Goal: Task Accomplishment & Management: Use online tool/utility

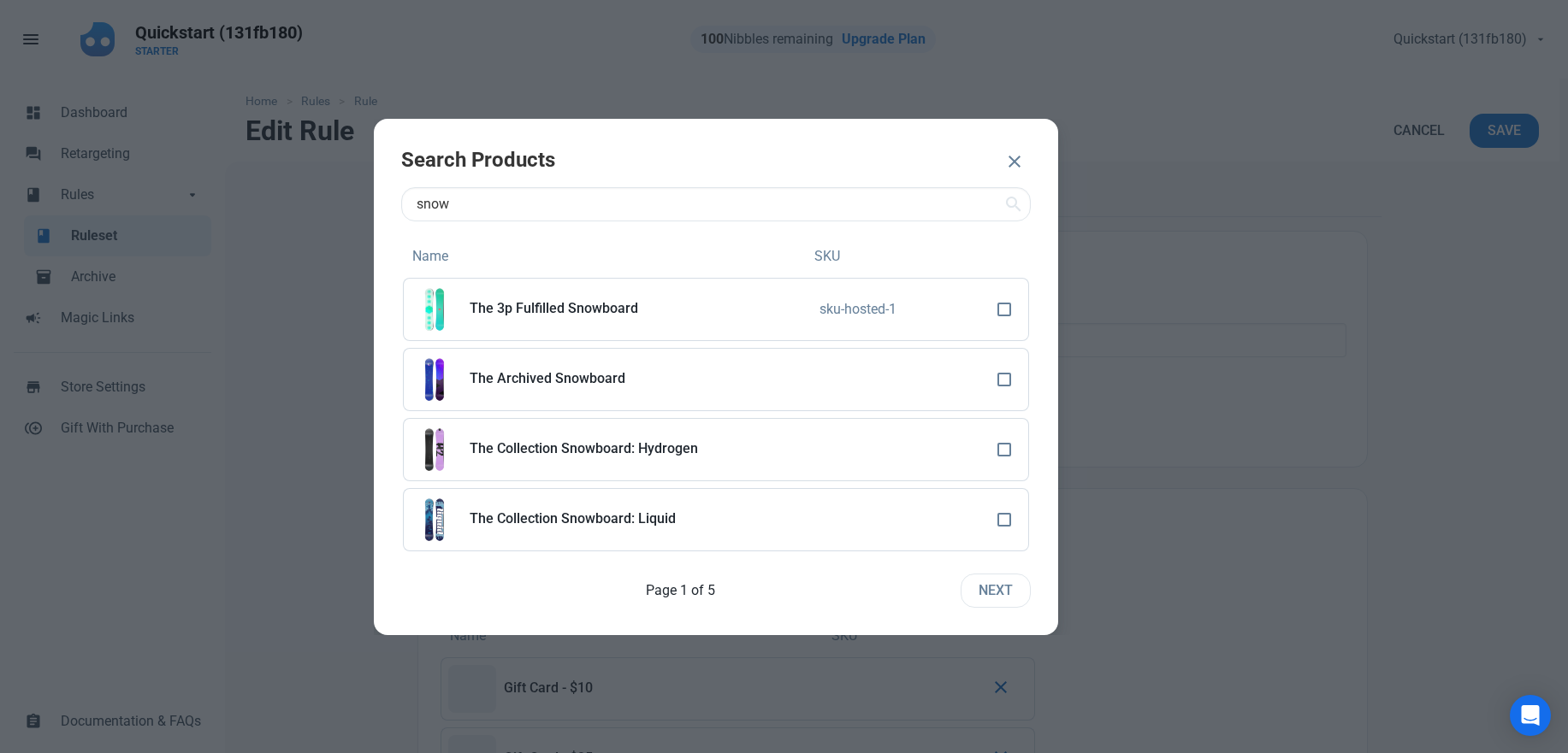
select select "product"
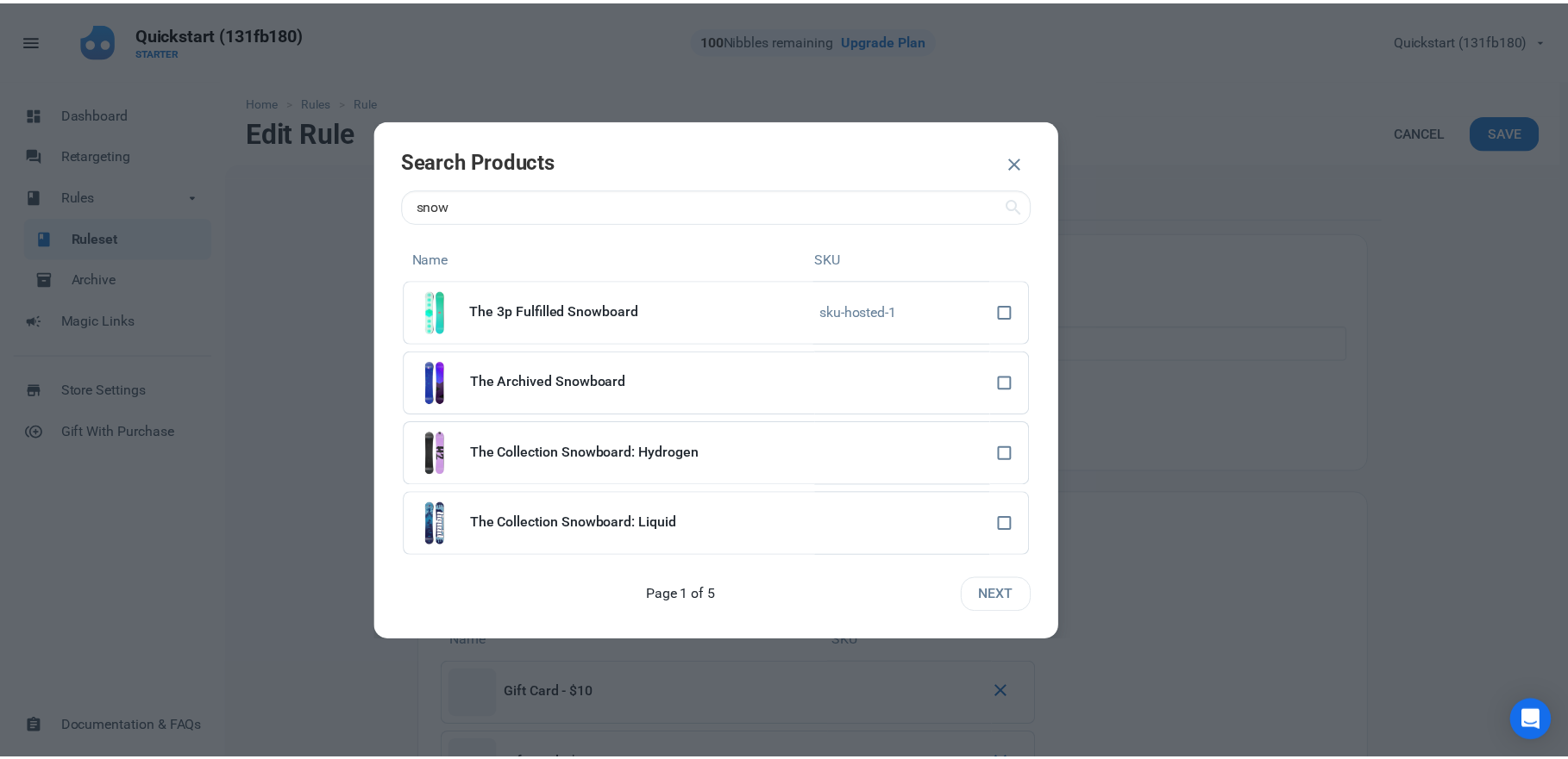
scroll to position [452, 0]
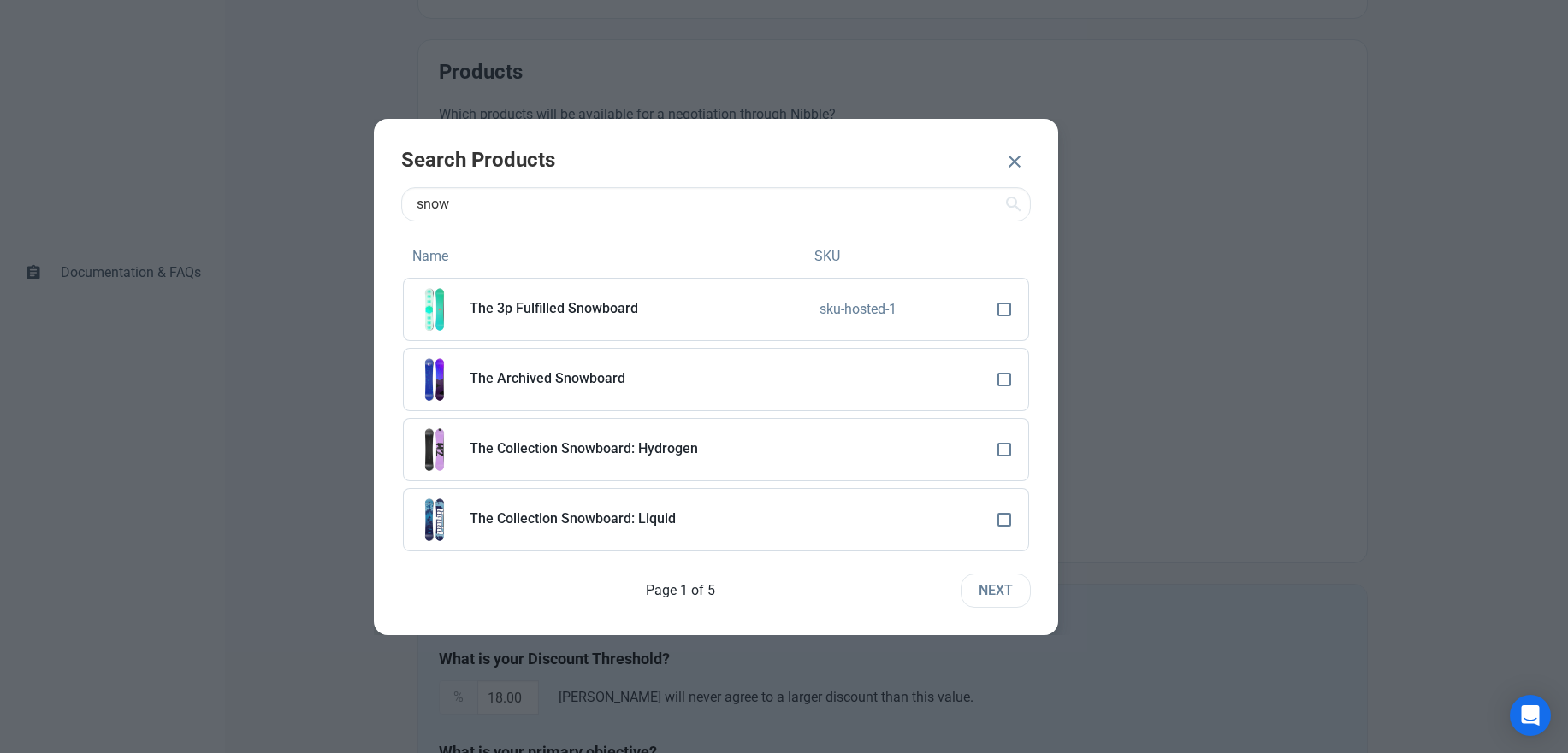
click at [1008, 164] on icon "button" at bounding box center [1014, 161] width 20 height 31
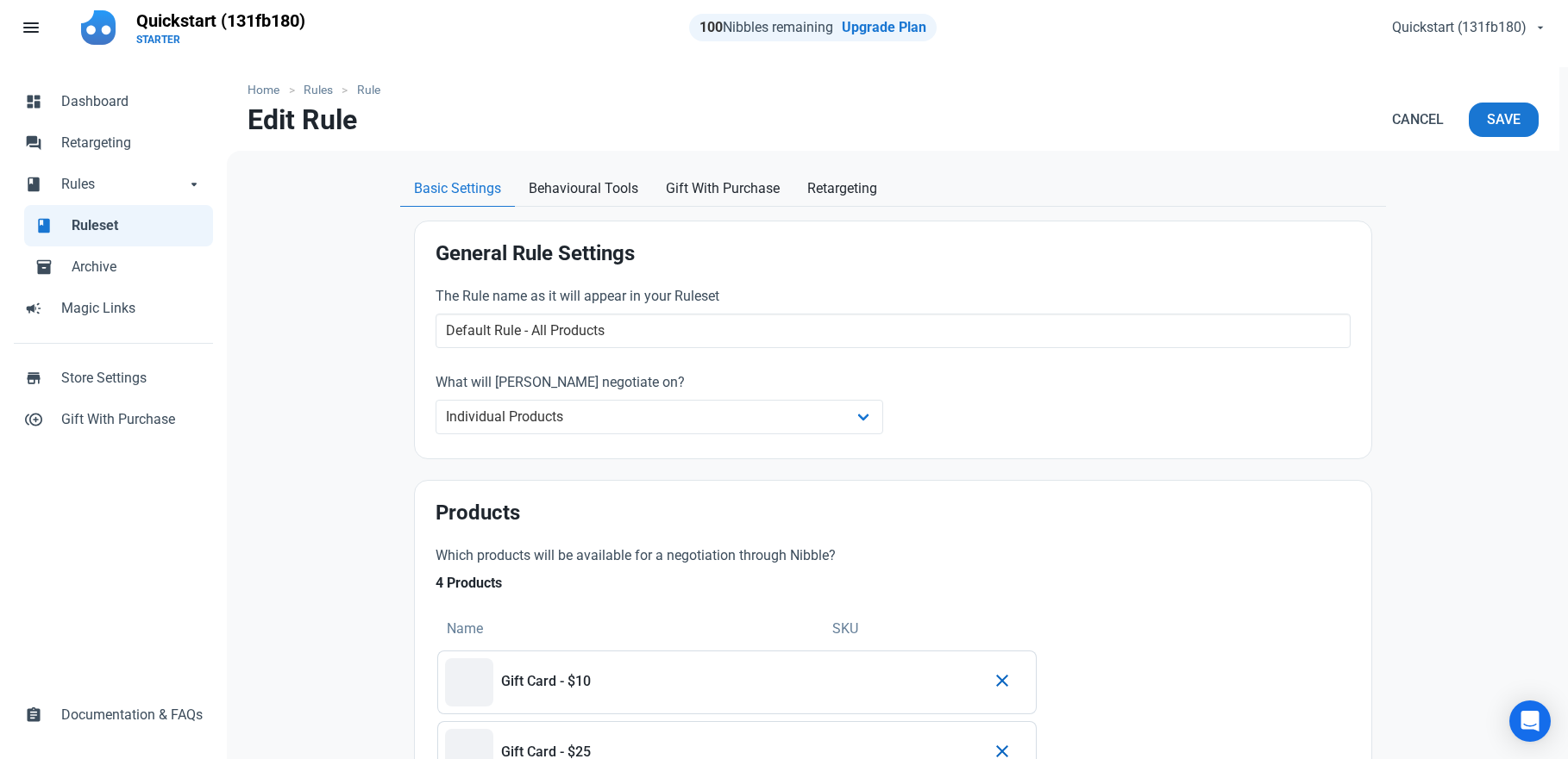
scroll to position [0, 0]
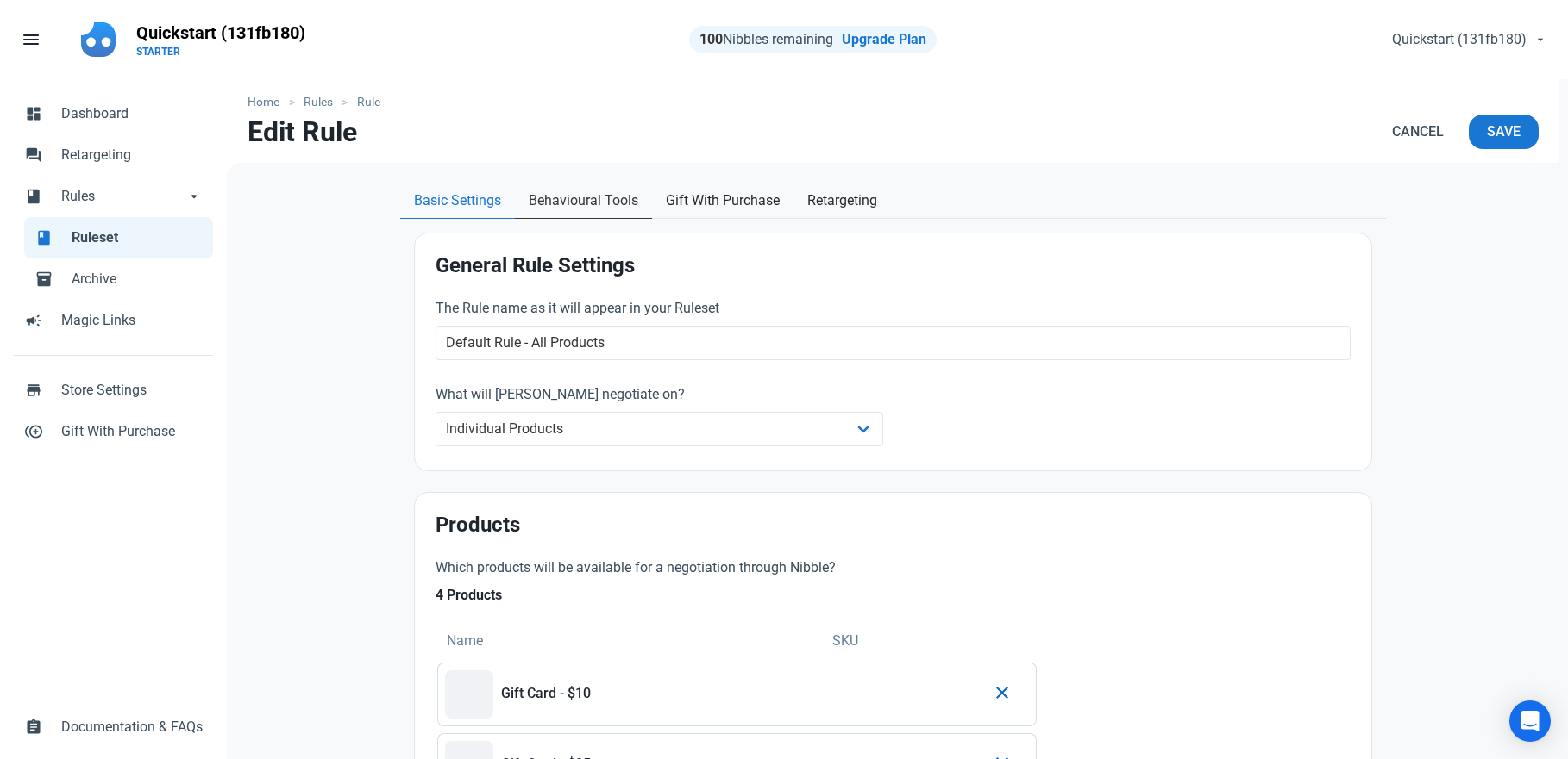
click at [588, 203] on span "Behavioural Tools" at bounding box center [582, 200] width 109 height 20
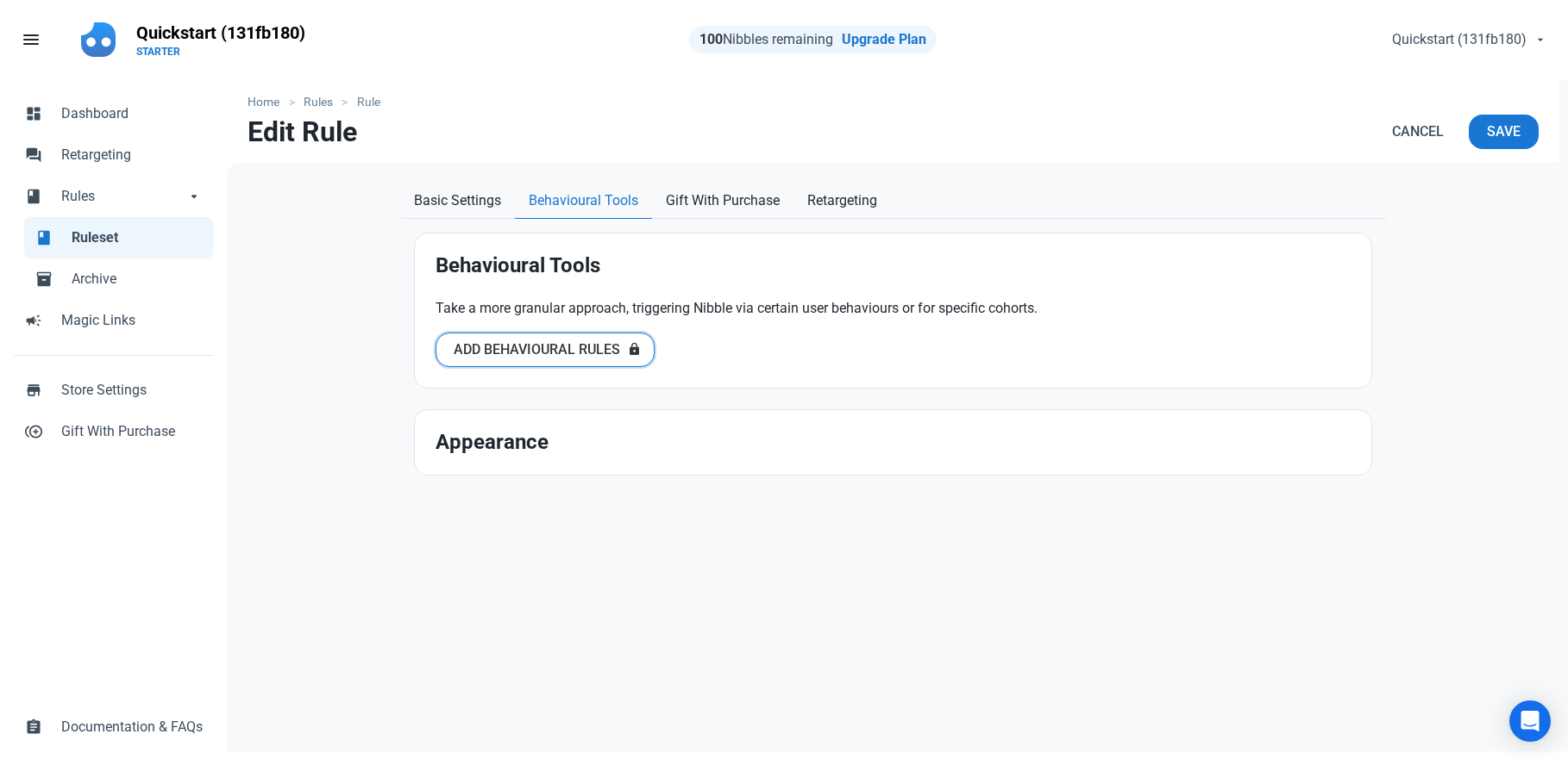
click at [585, 346] on span "Add Behavioural Rules" at bounding box center [537, 349] width 166 height 20
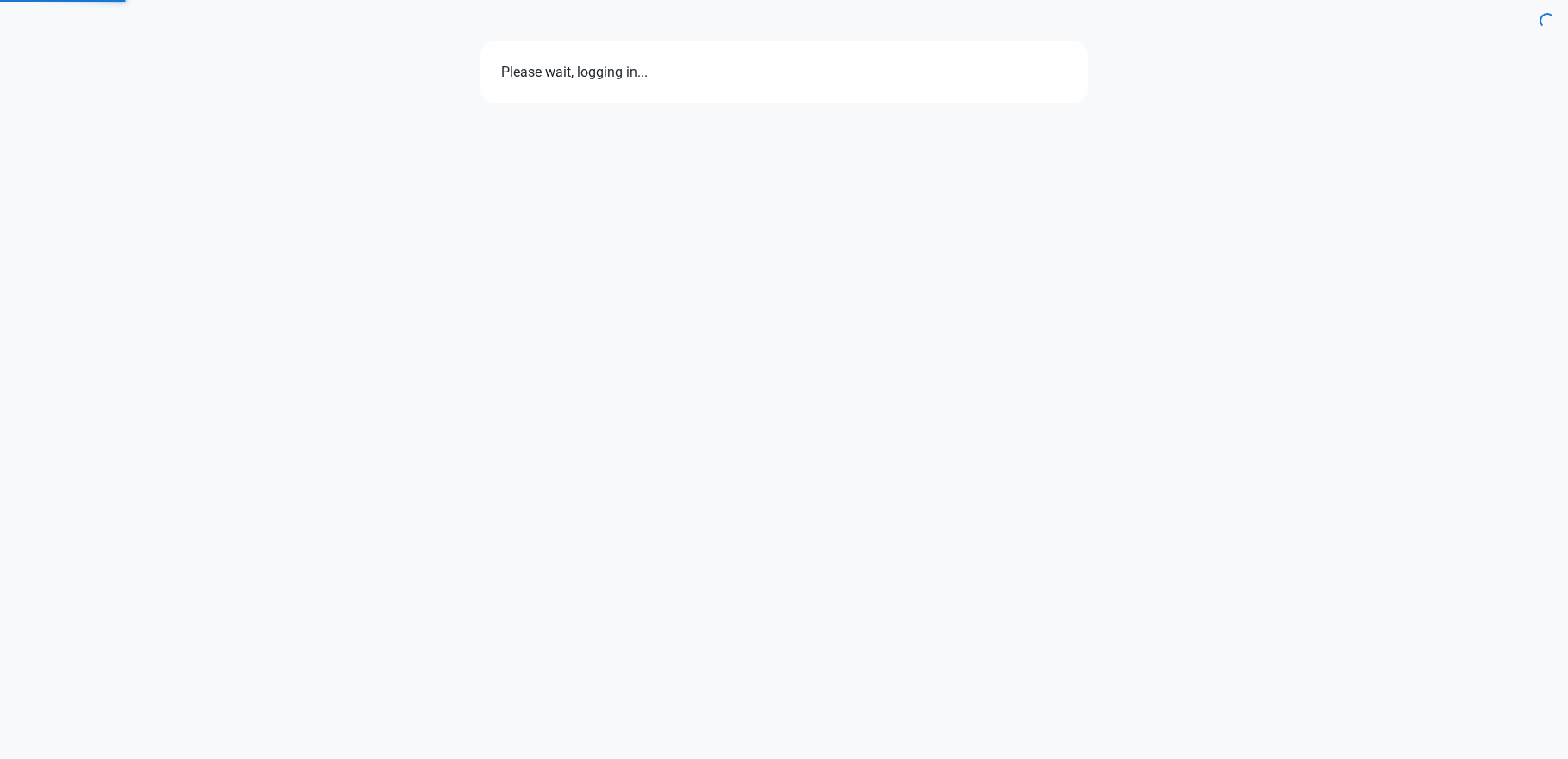
select select "7d"
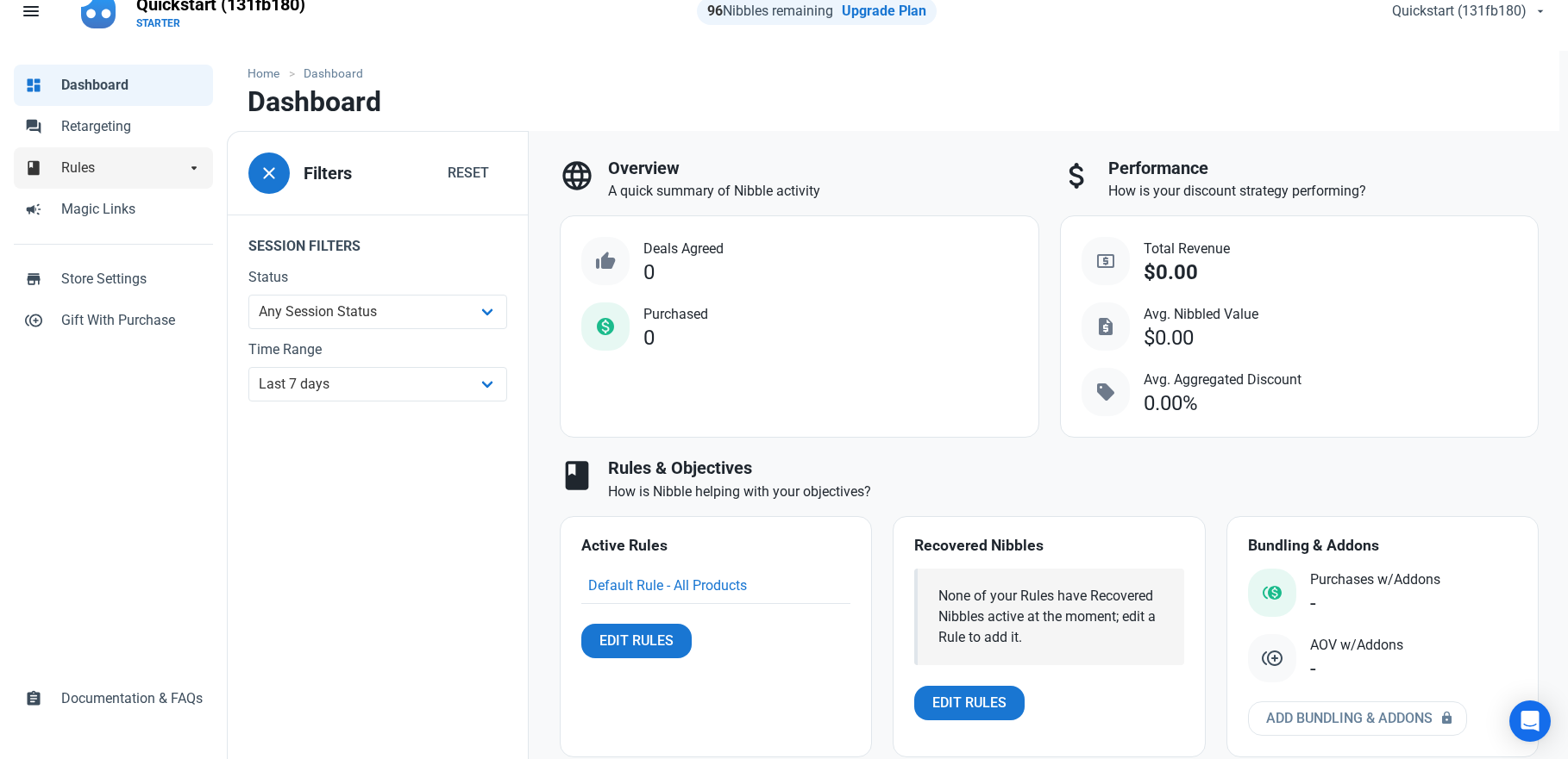
scroll to position [26, 0]
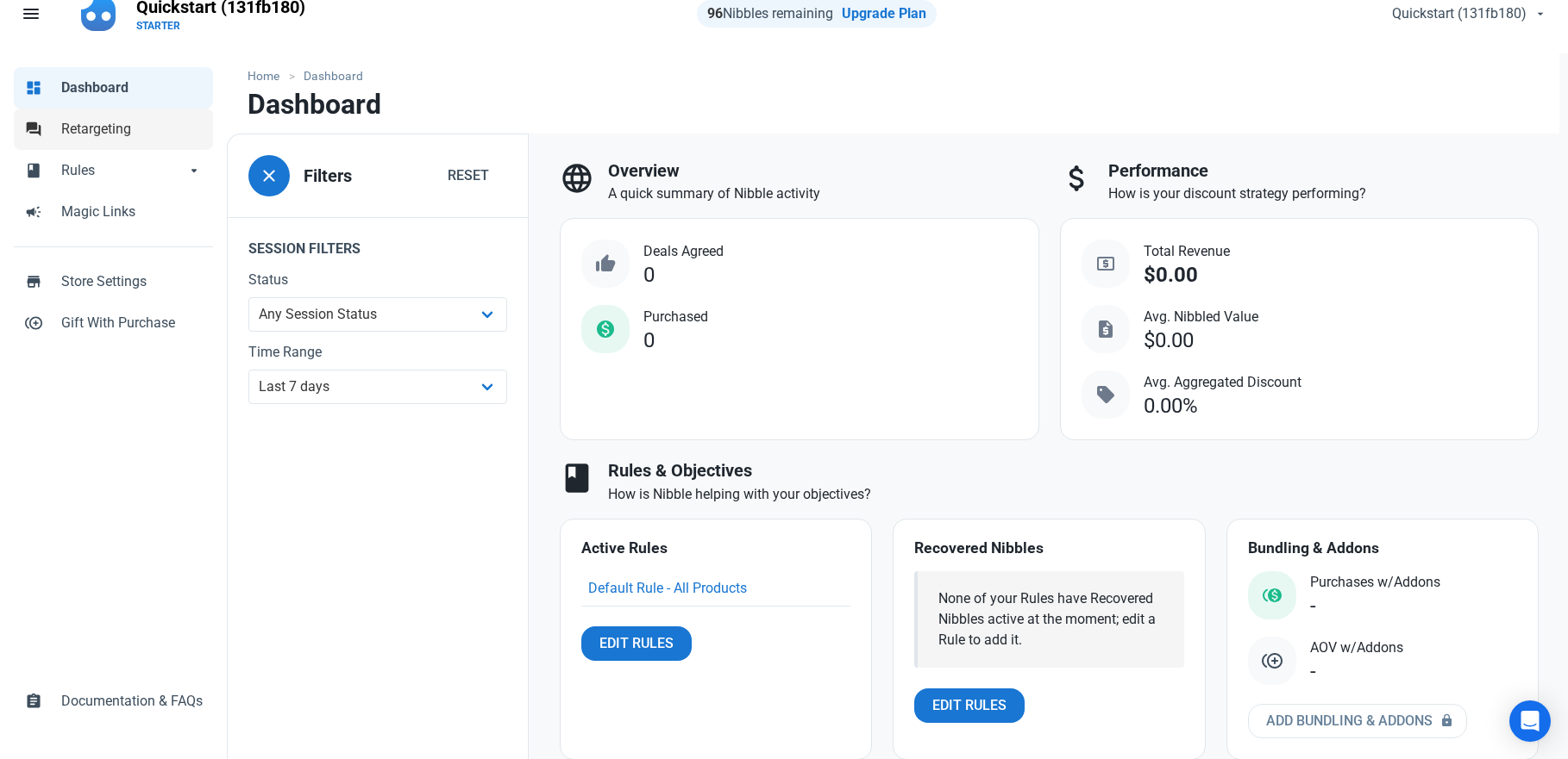
click at [131, 135] on span "Retargeting" at bounding box center [132, 129] width 141 height 20
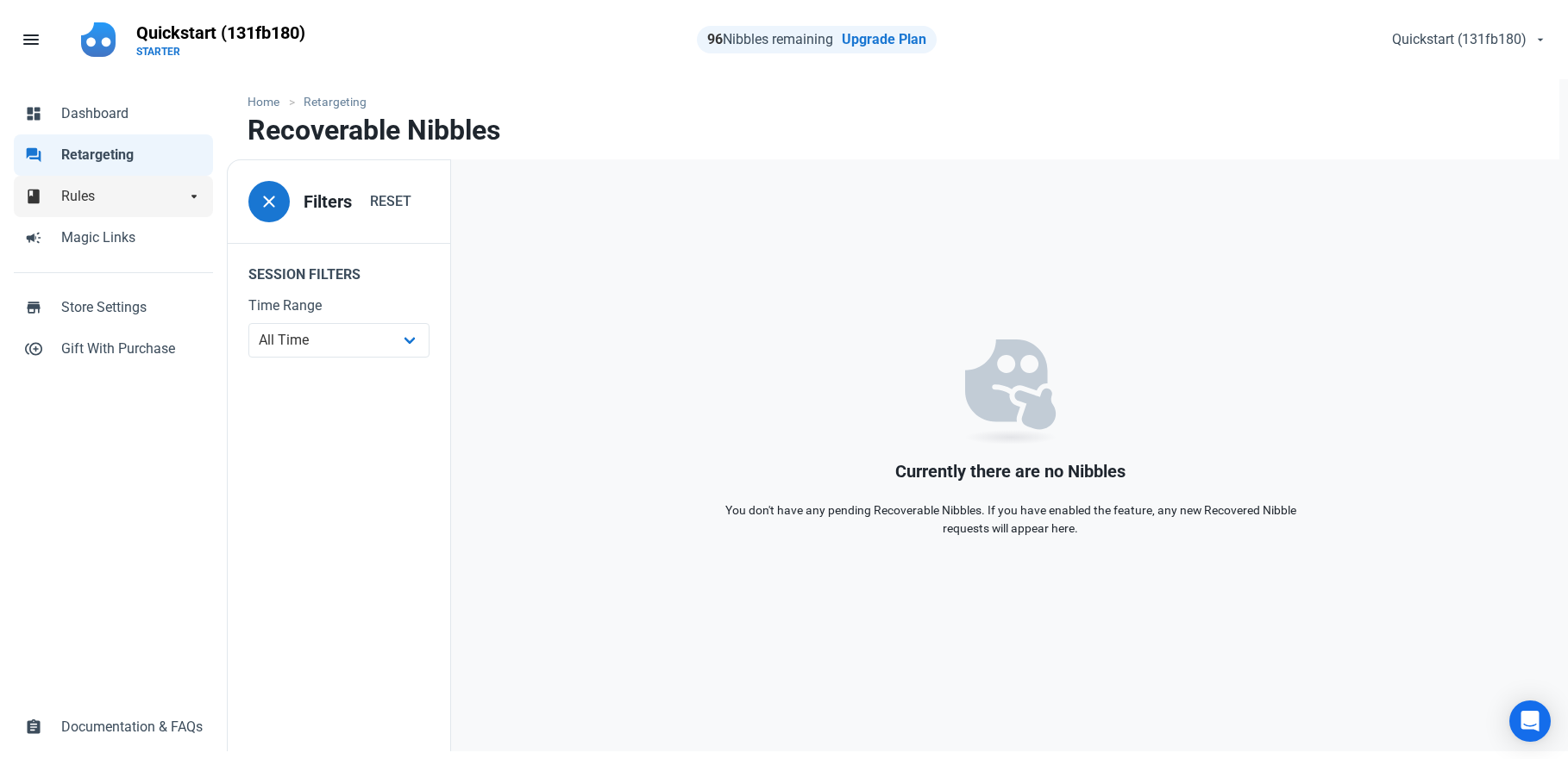
click at [137, 200] on span "Rules" at bounding box center [123, 196] width 124 height 20
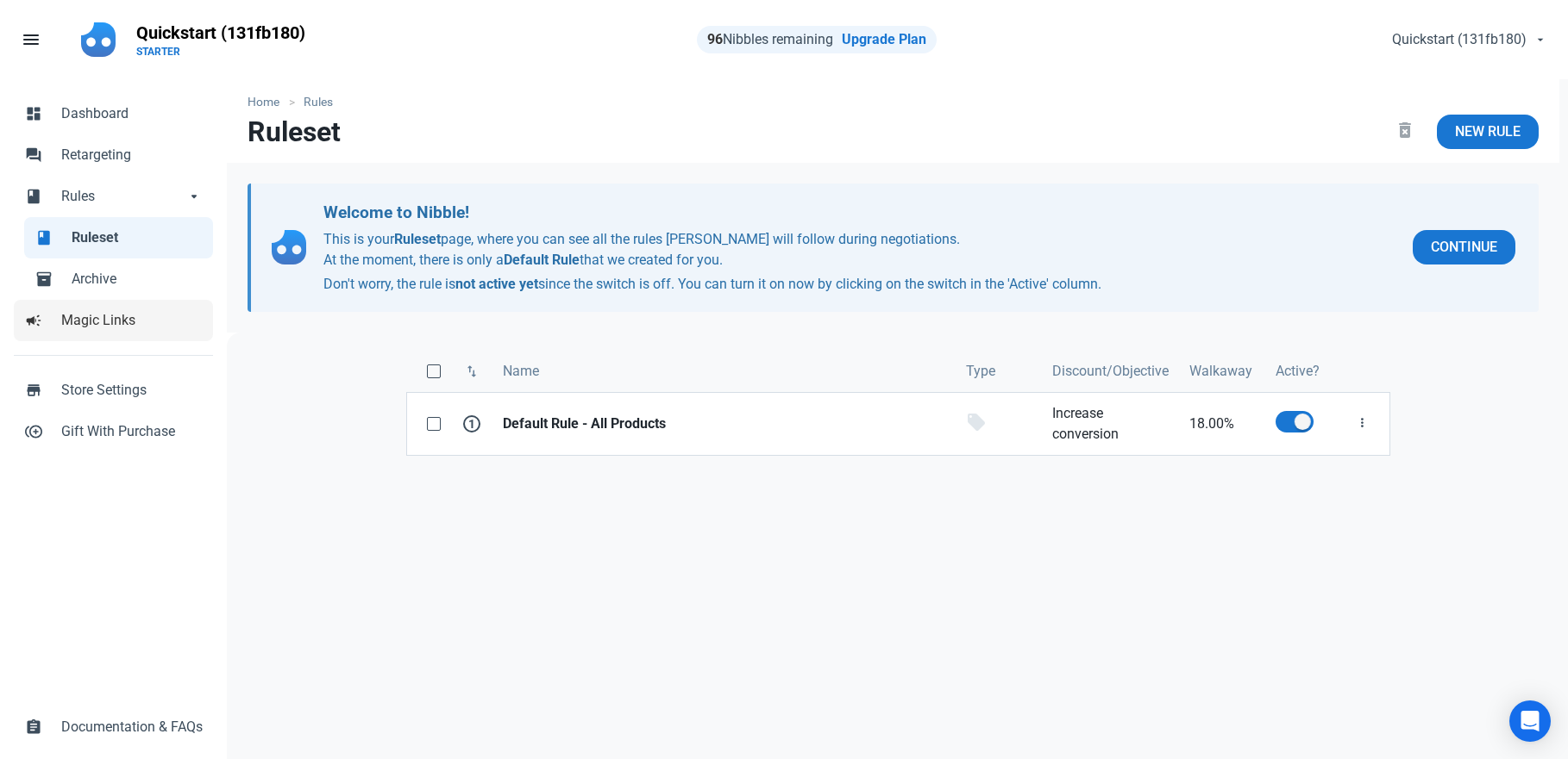
click at [122, 323] on span "Magic Links" at bounding box center [132, 320] width 141 height 20
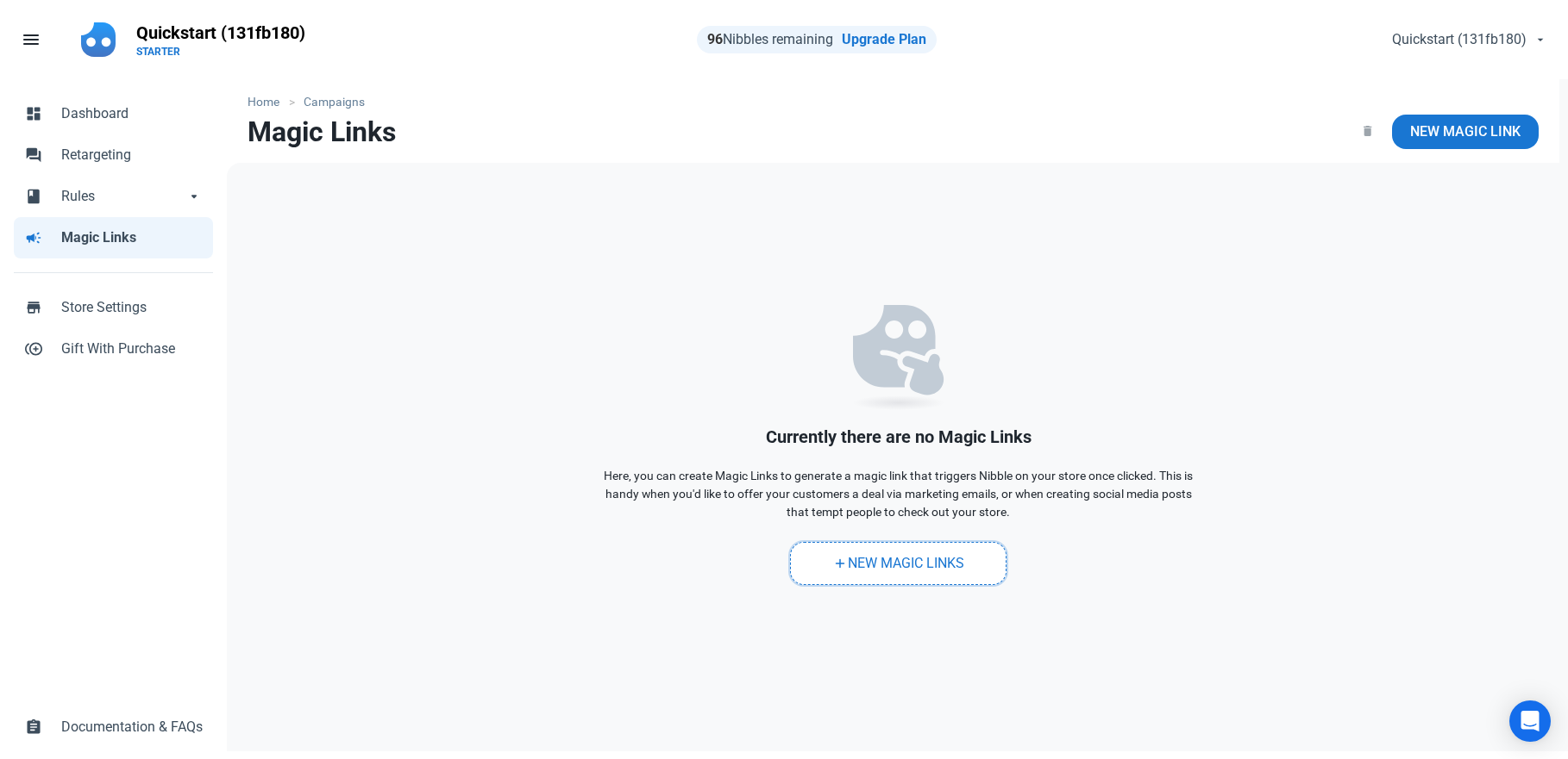
click at [920, 569] on link "add New Magic Links" at bounding box center [899, 564] width 217 height 44
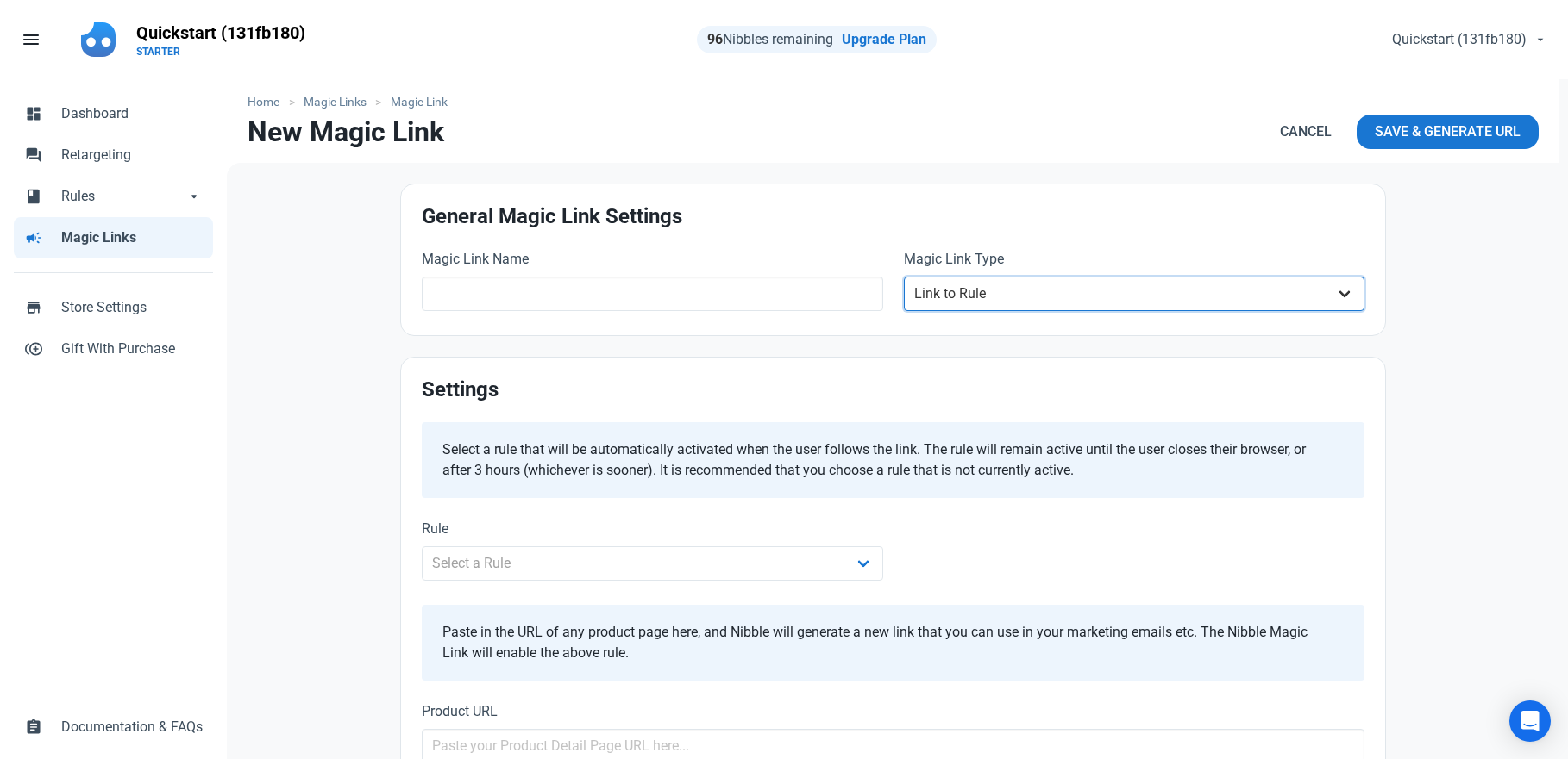
click at [957, 286] on select "Link to Rule" at bounding box center [1134, 294] width 461 height 35
click at [969, 307] on select "Link to Rule" at bounding box center [1134, 294] width 461 height 35
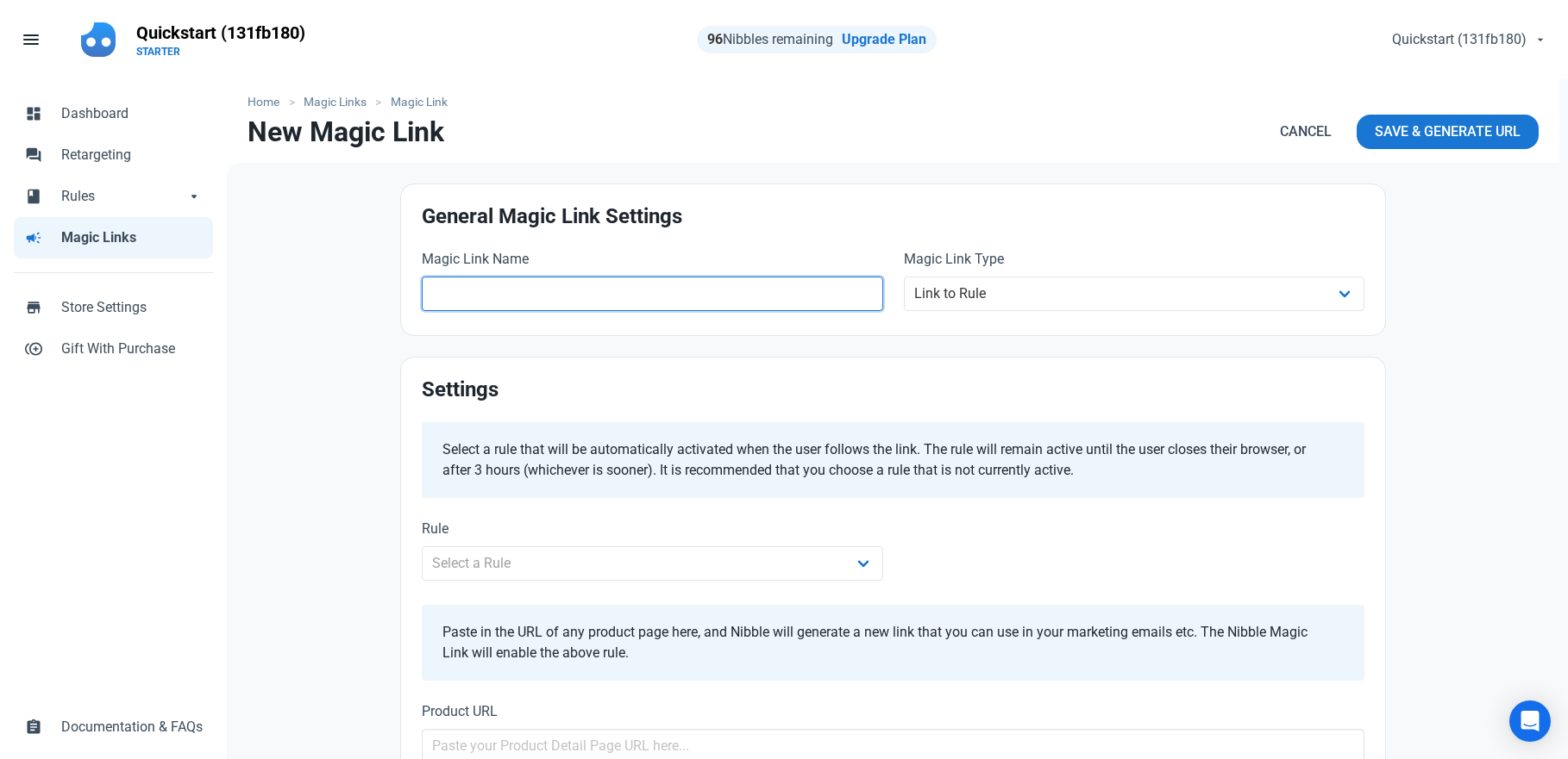
drag, startPoint x: 770, startPoint y: 297, endPoint x: 796, endPoint y: 307, distance: 27.9
click at [771, 298] on input "text" at bounding box center [652, 294] width 461 height 35
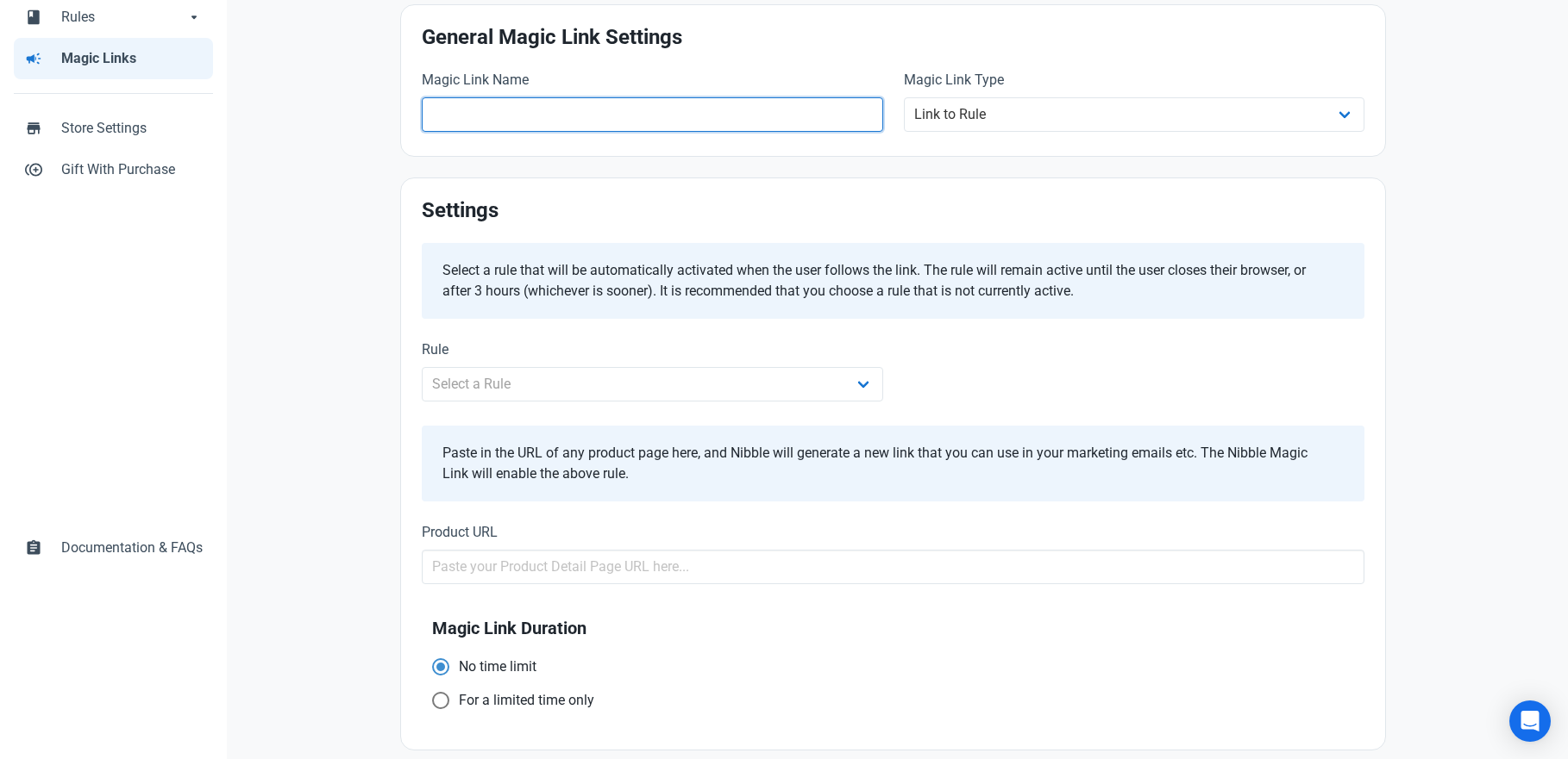
scroll to position [188, 0]
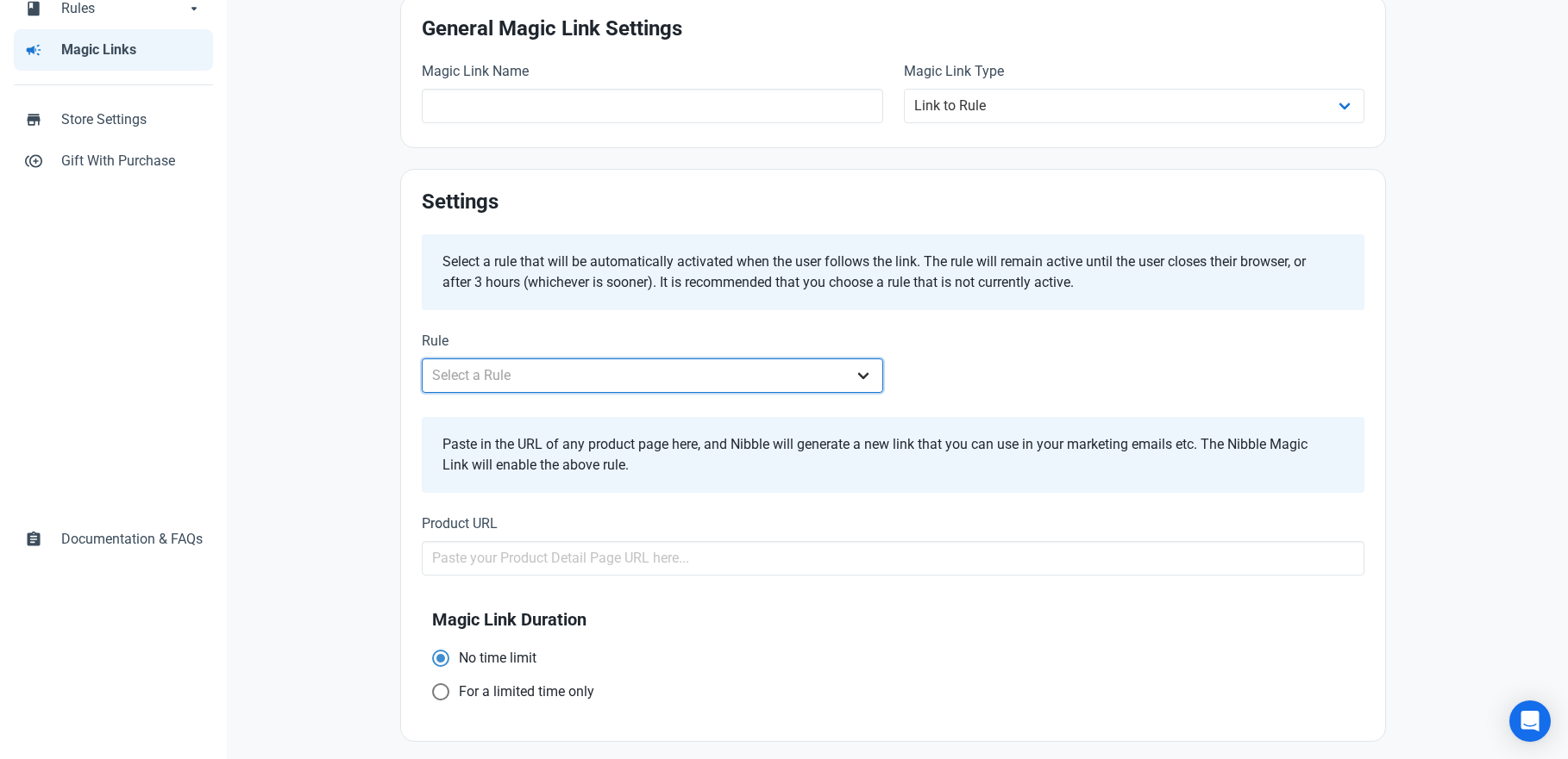
click at [800, 369] on div "Rule Select a Rule Default Rule - All Products" at bounding box center [652, 362] width 461 height 62
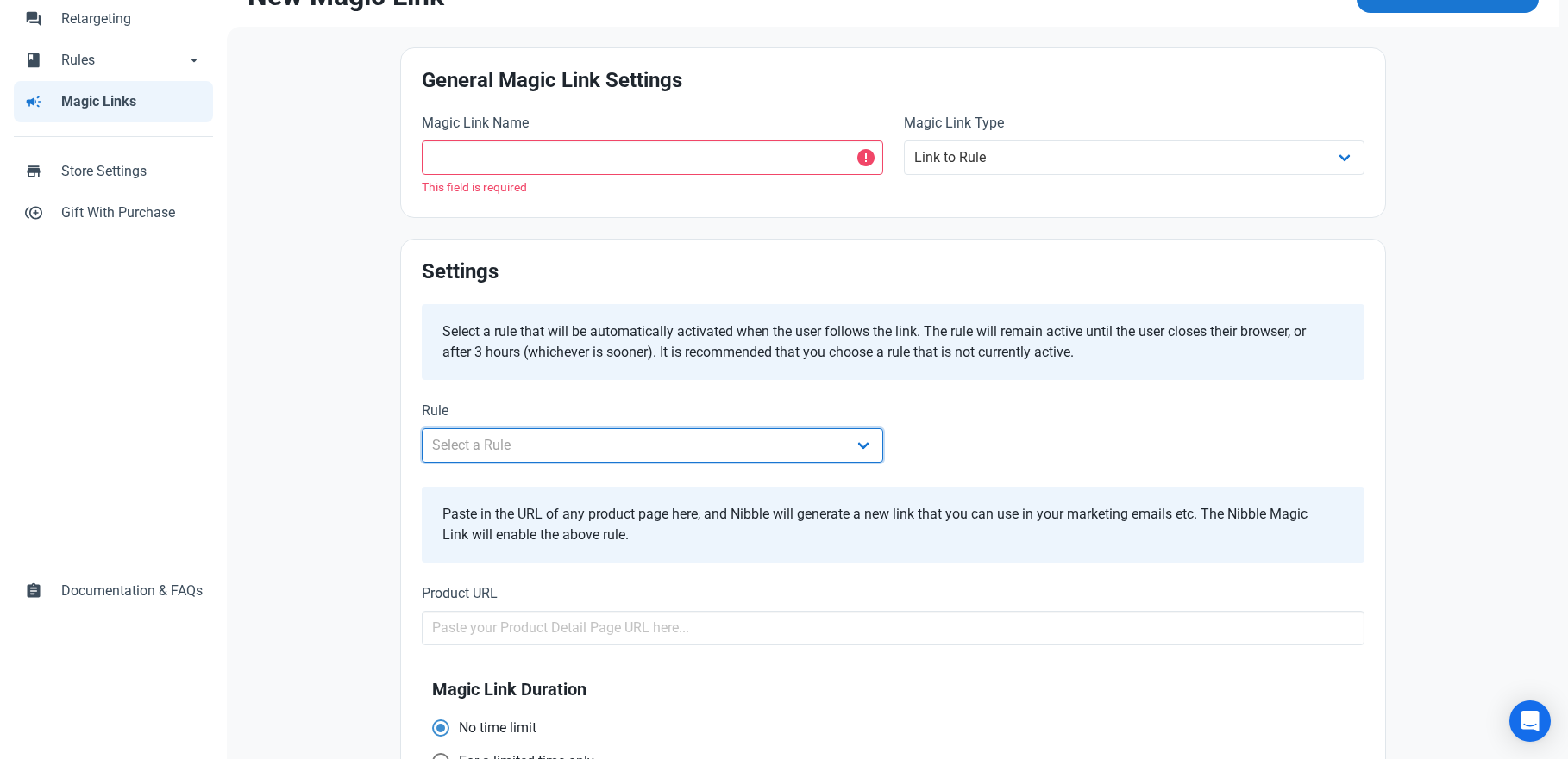
scroll to position [0, 0]
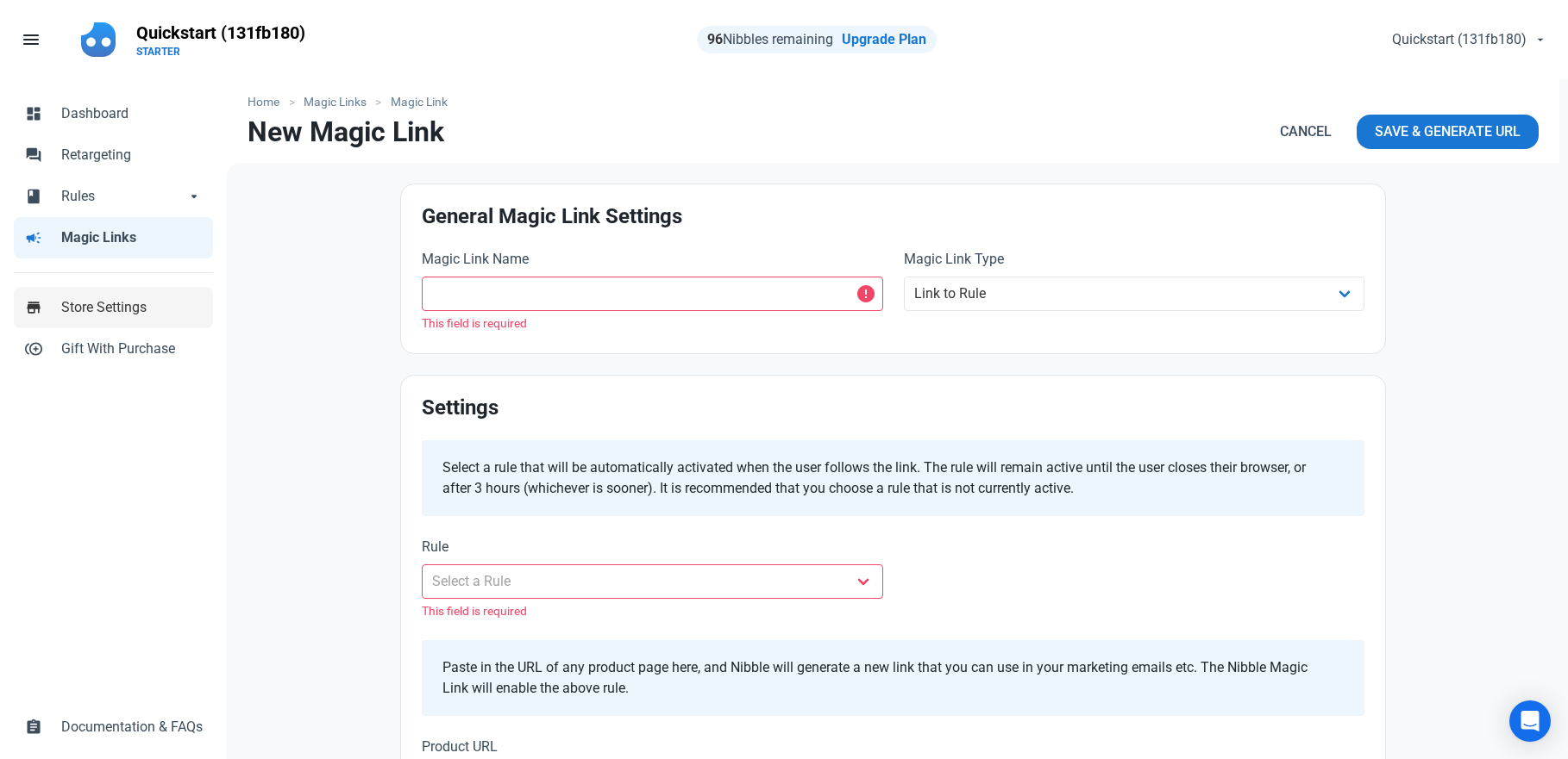
click at [151, 315] on span "Store Settings" at bounding box center [132, 307] width 141 height 20
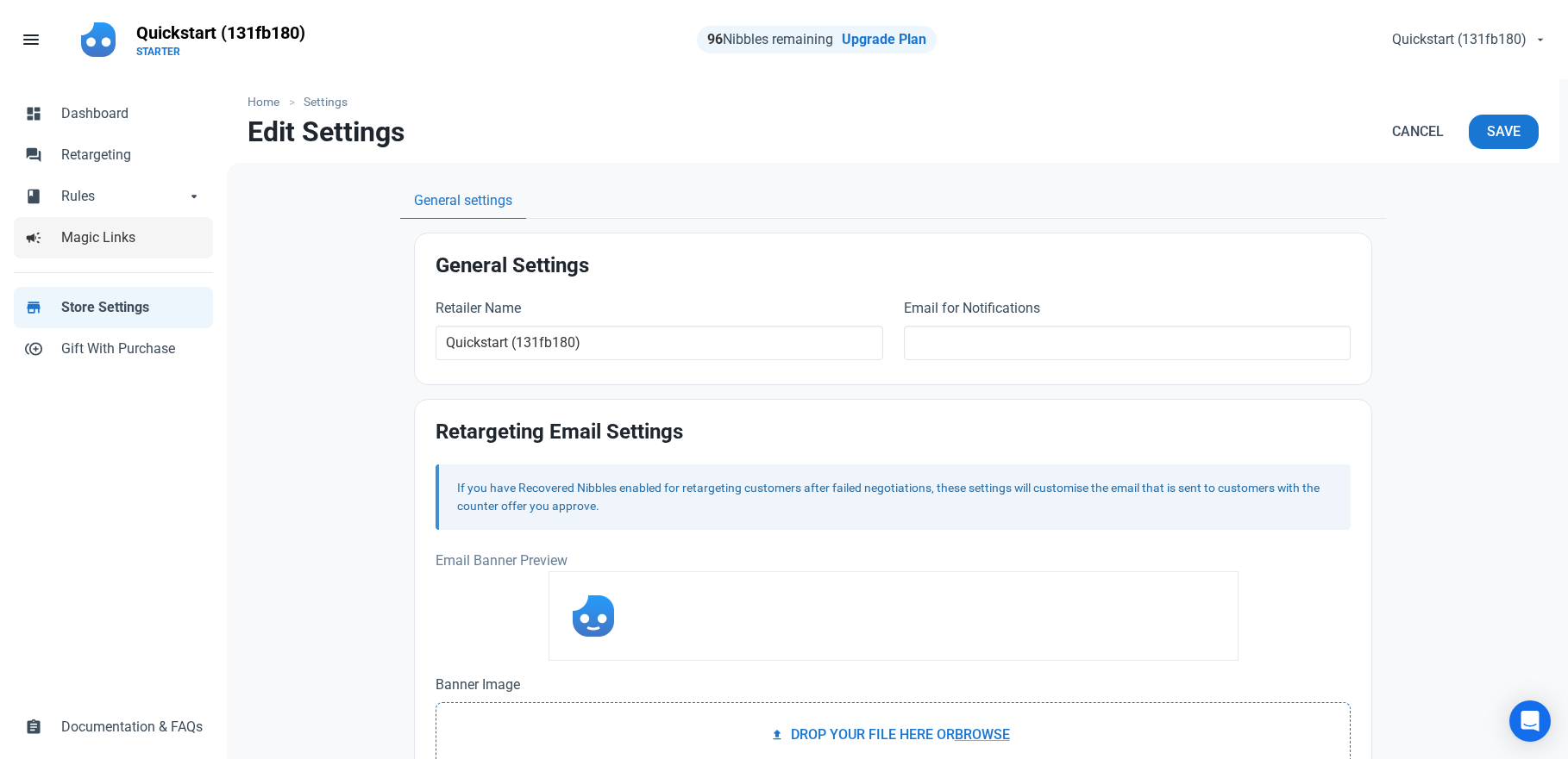
click at [146, 243] on span "Magic Links" at bounding box center [132, 237] width 141 height 20
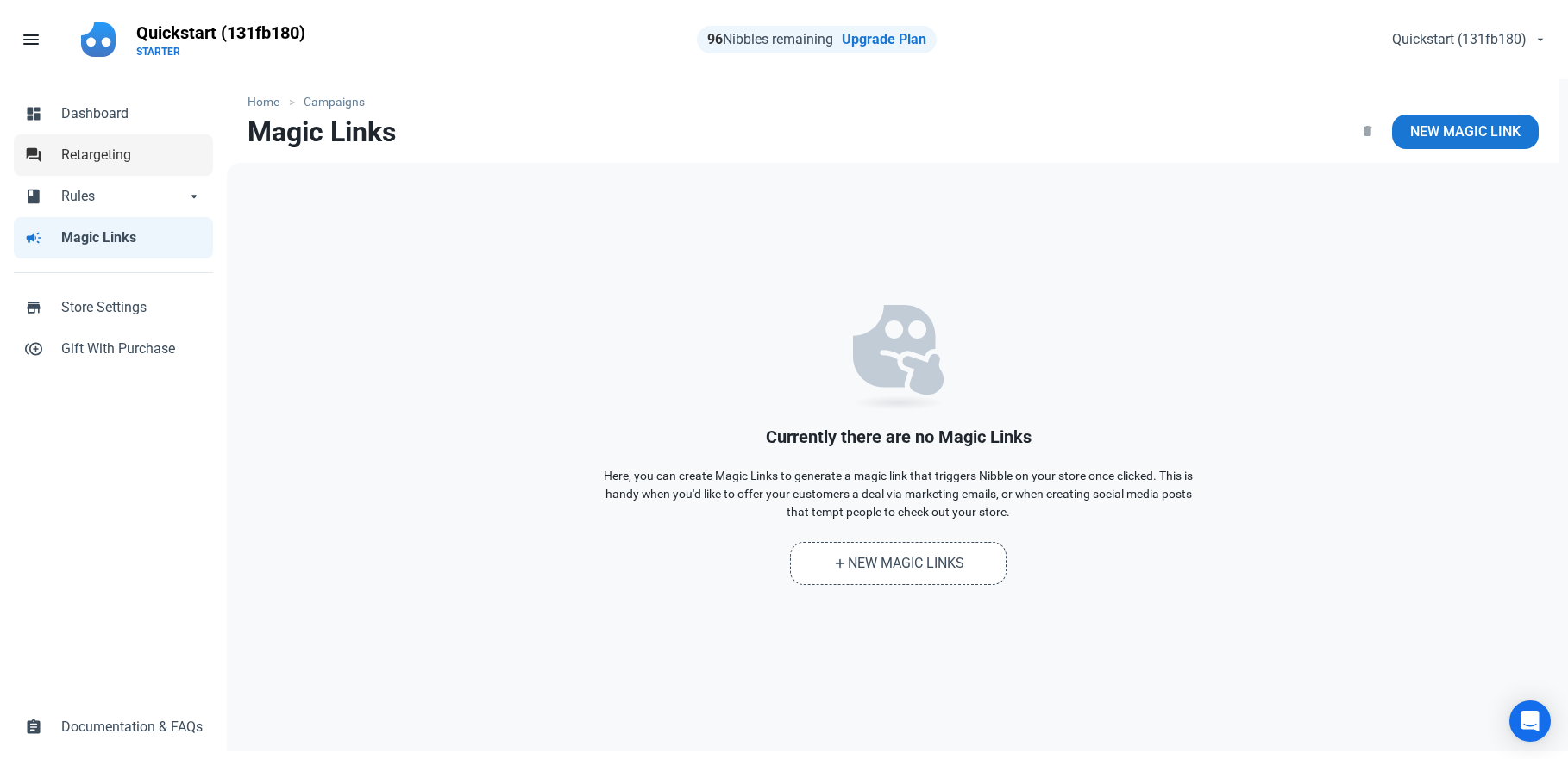
click at [149, 153] on span "Retargeting" at bounding box center [132, 155] width 141 height 20
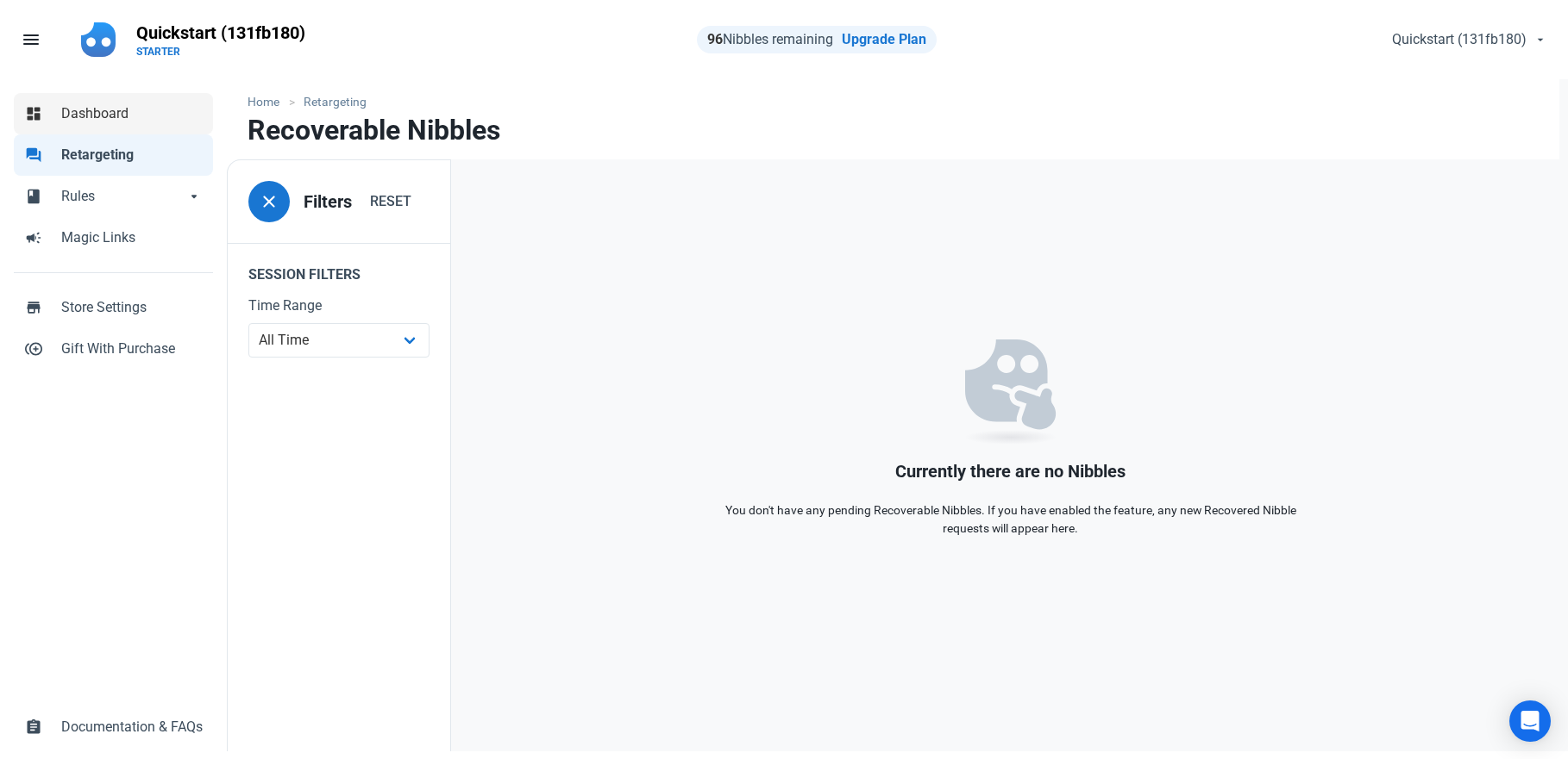
click at [153, 110] on span "Dashboard" at bounding box center [132, 113] width 141 height 20
select select "7d"
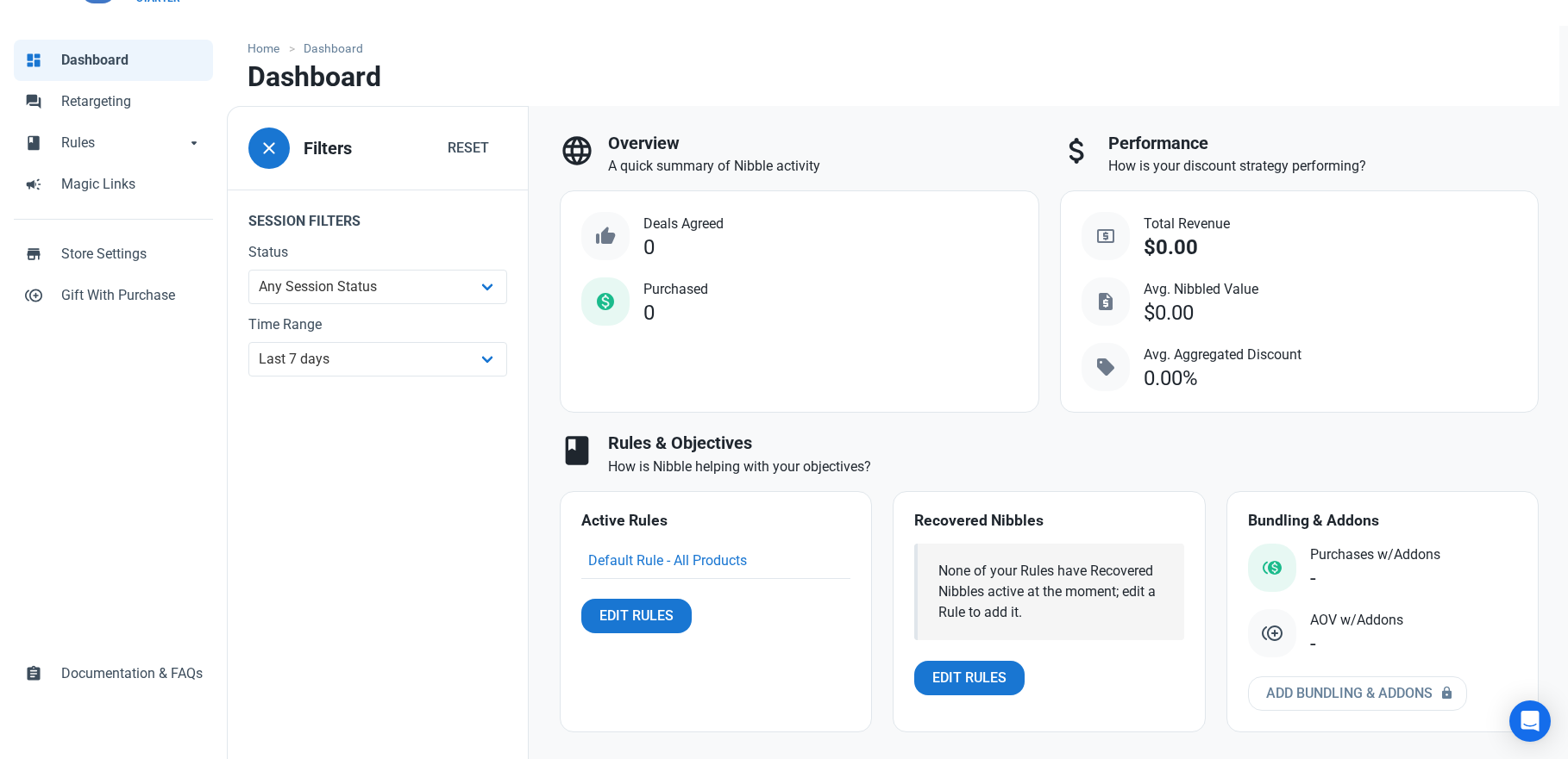
scroll to position [65, 0]
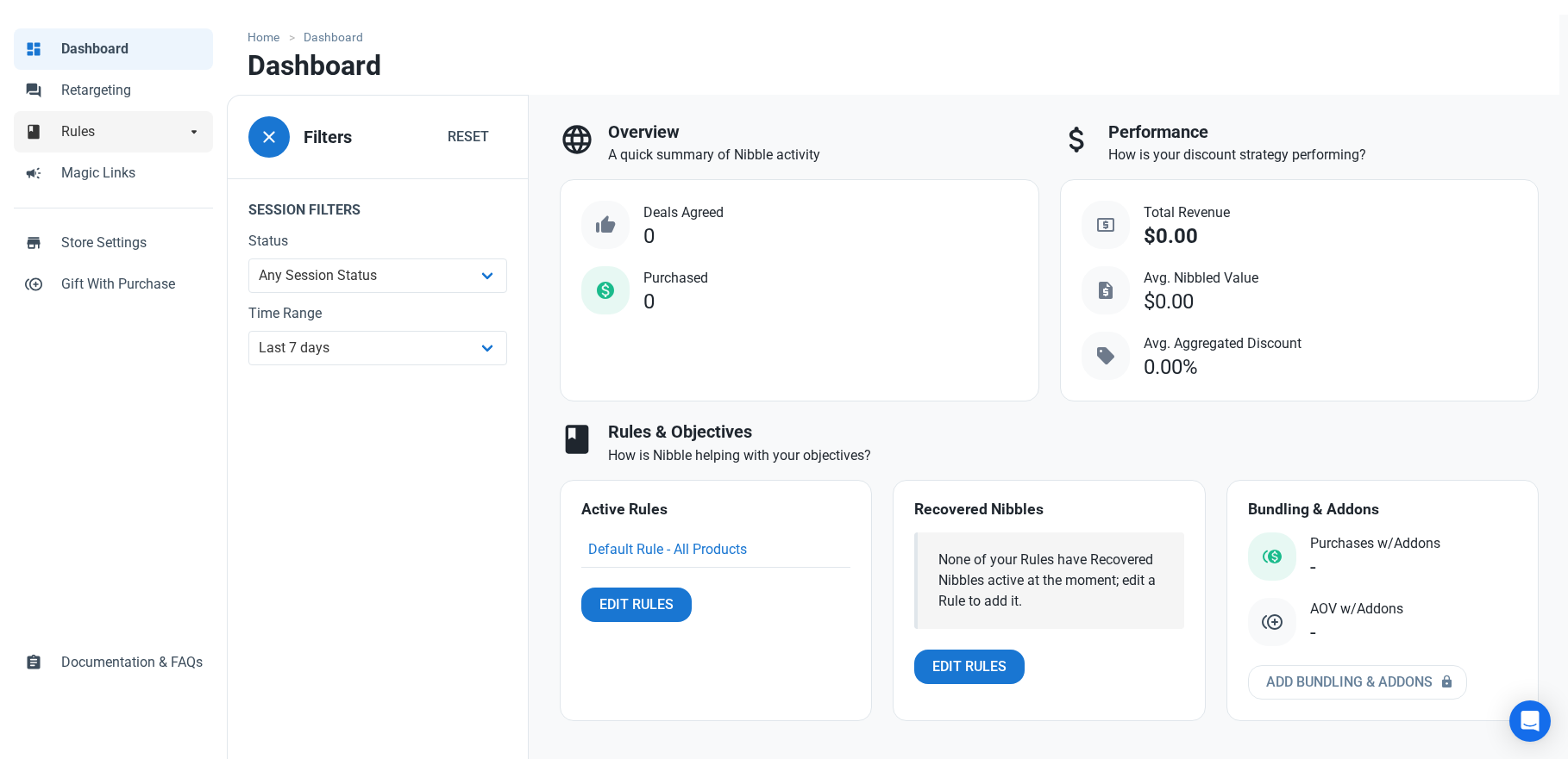
click at [139, 135] on span "Rules" at bounding box center [123, 131] width 124 height 20
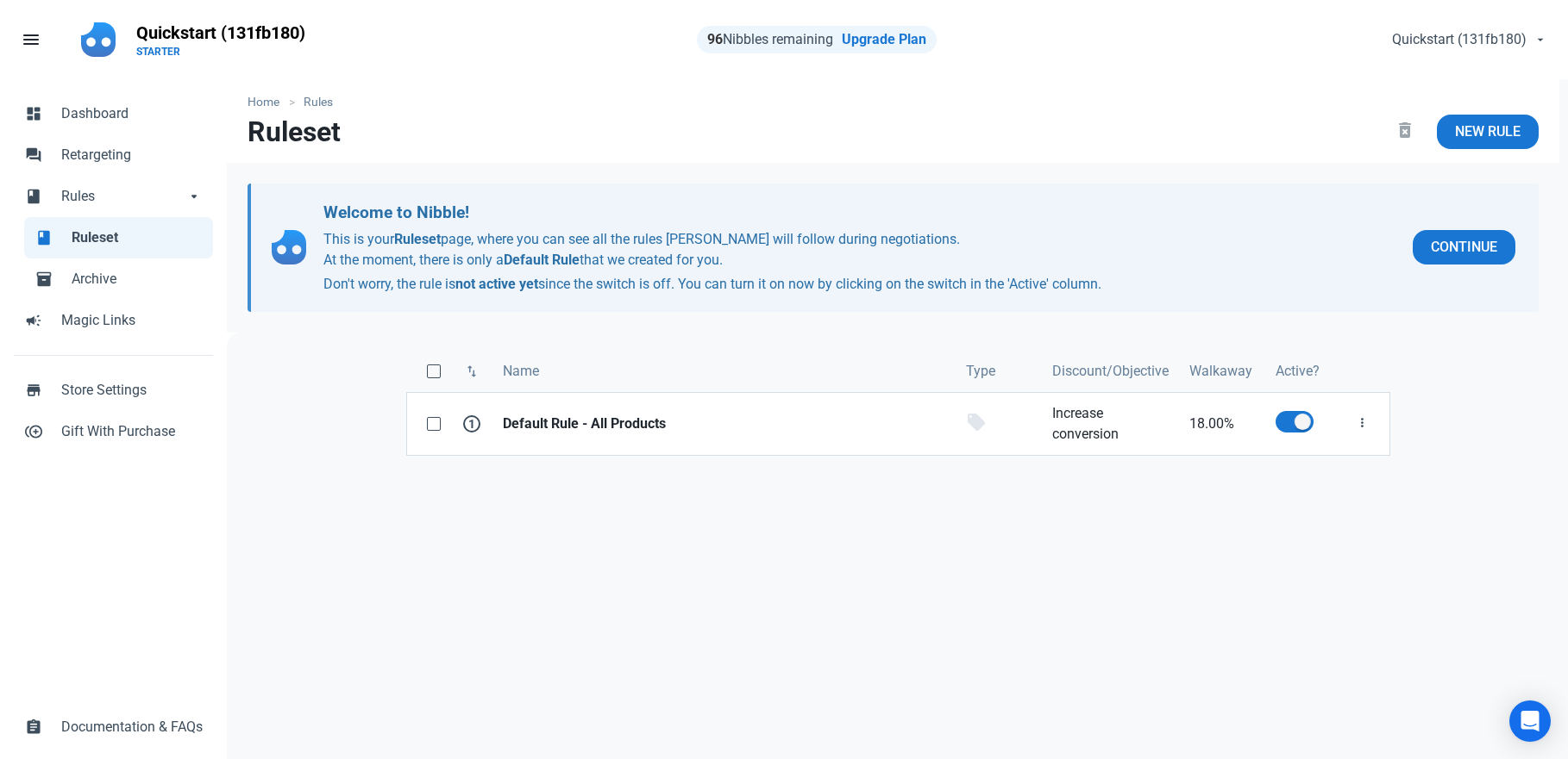
click at [139, 254] on link "book Ruleset" at bounding box center [118, 238] width 189 height 42
drag, startPoint x: 144, startPoint y: 266, endPoint x: 170, endPoint y: 276, distance: 27.9
click at [145, 265] on link "inventory_2 Archive" at bounding box center [118, 278] width 189 height 42
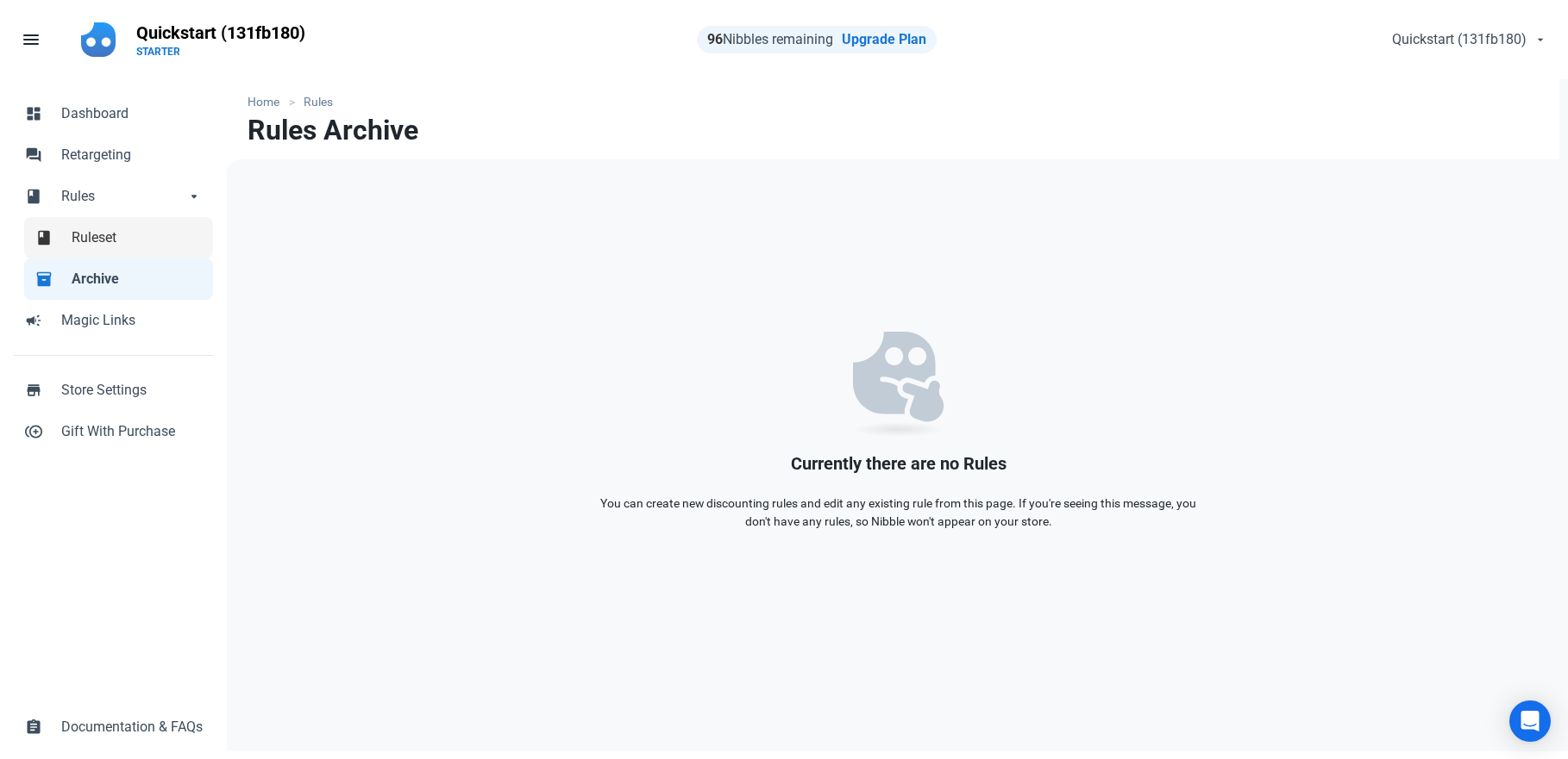
click at [173, 250] on link "book Ruleset" at bounding box center [118, 238] width 189 height 42
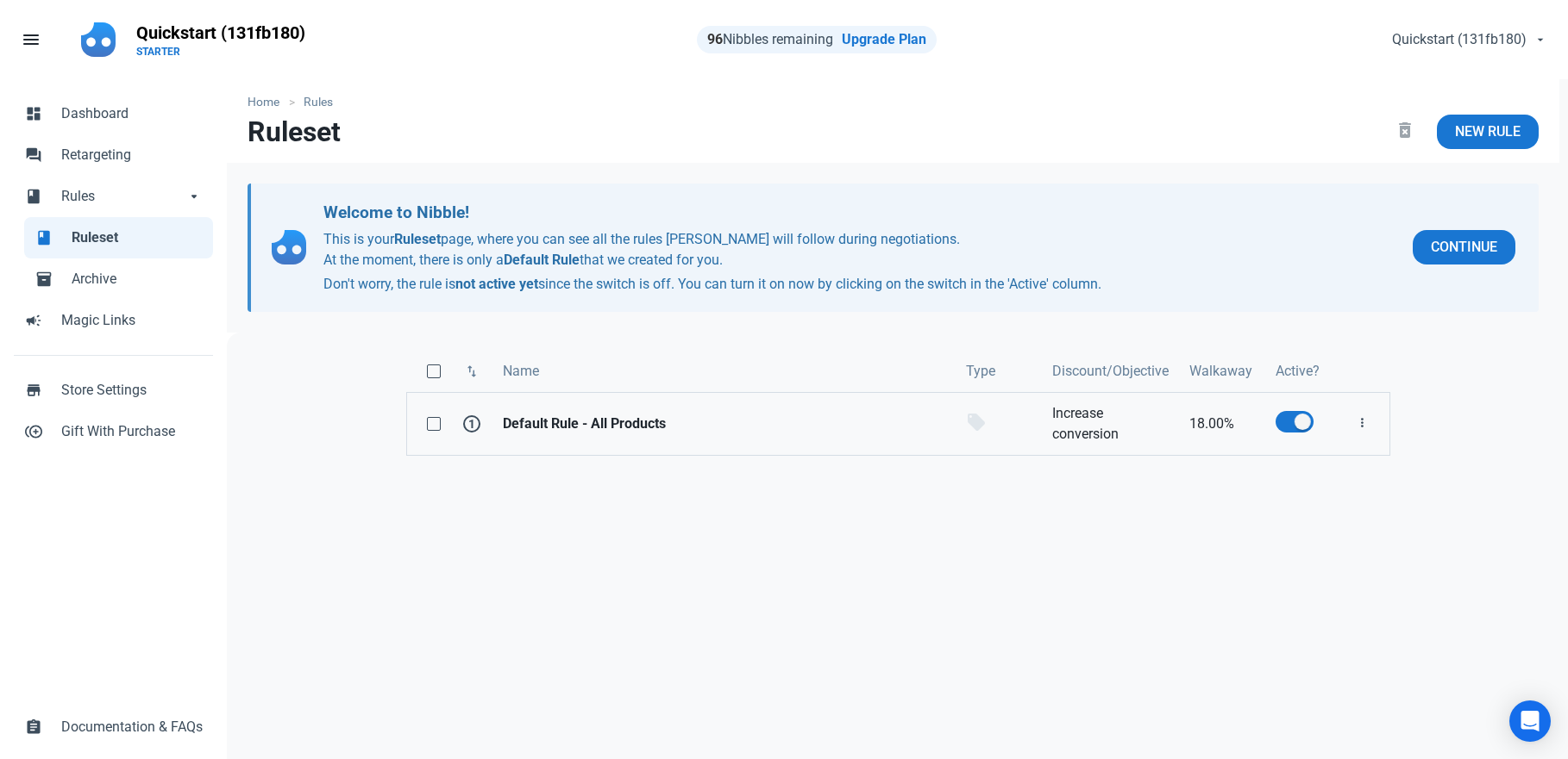
click at [688, 433] on strong "Default Rule - All Products" at bounding box center [724, 423] width 442 height 20
select select "product"
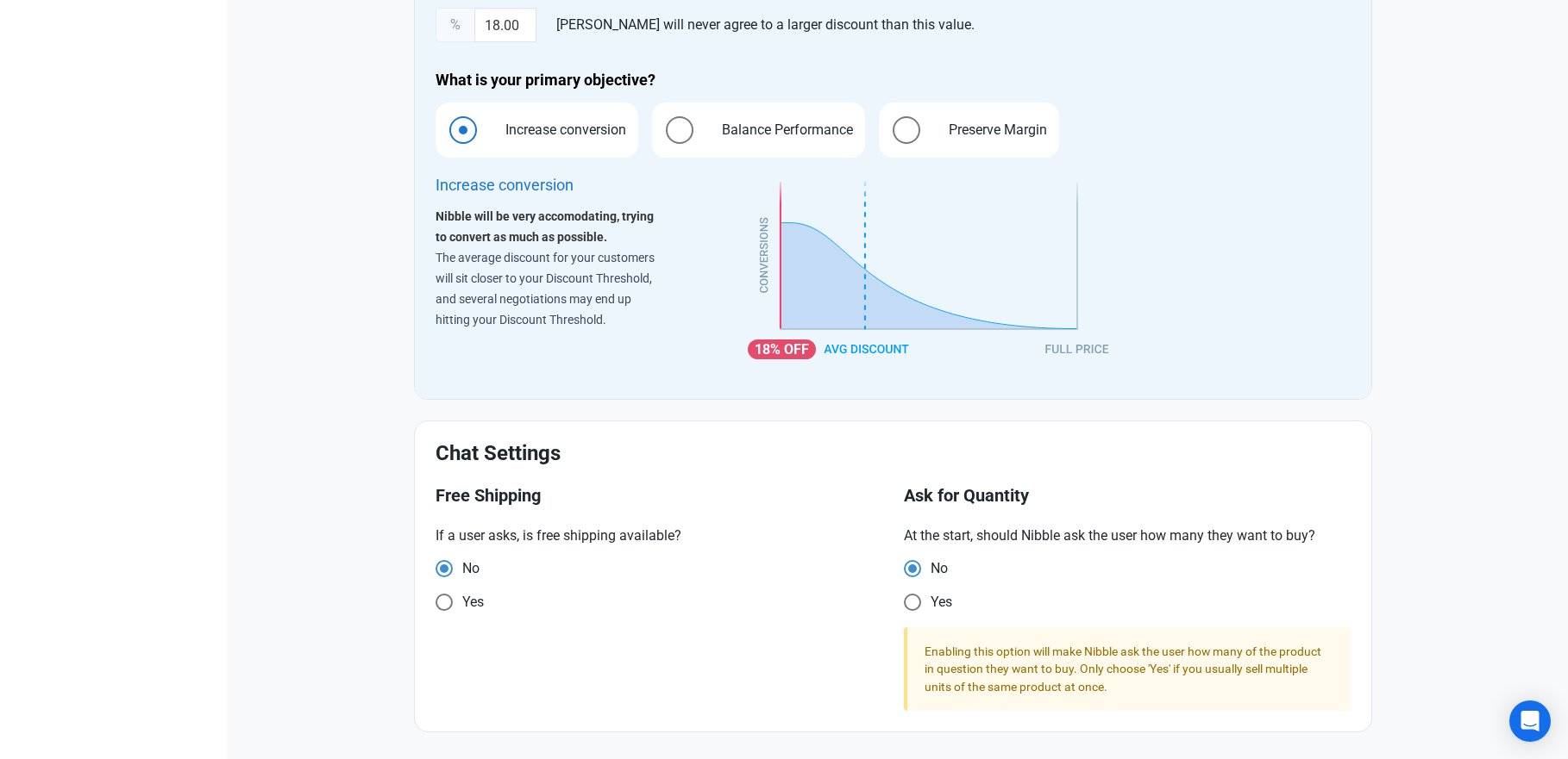
scroll to position [1135, 0]
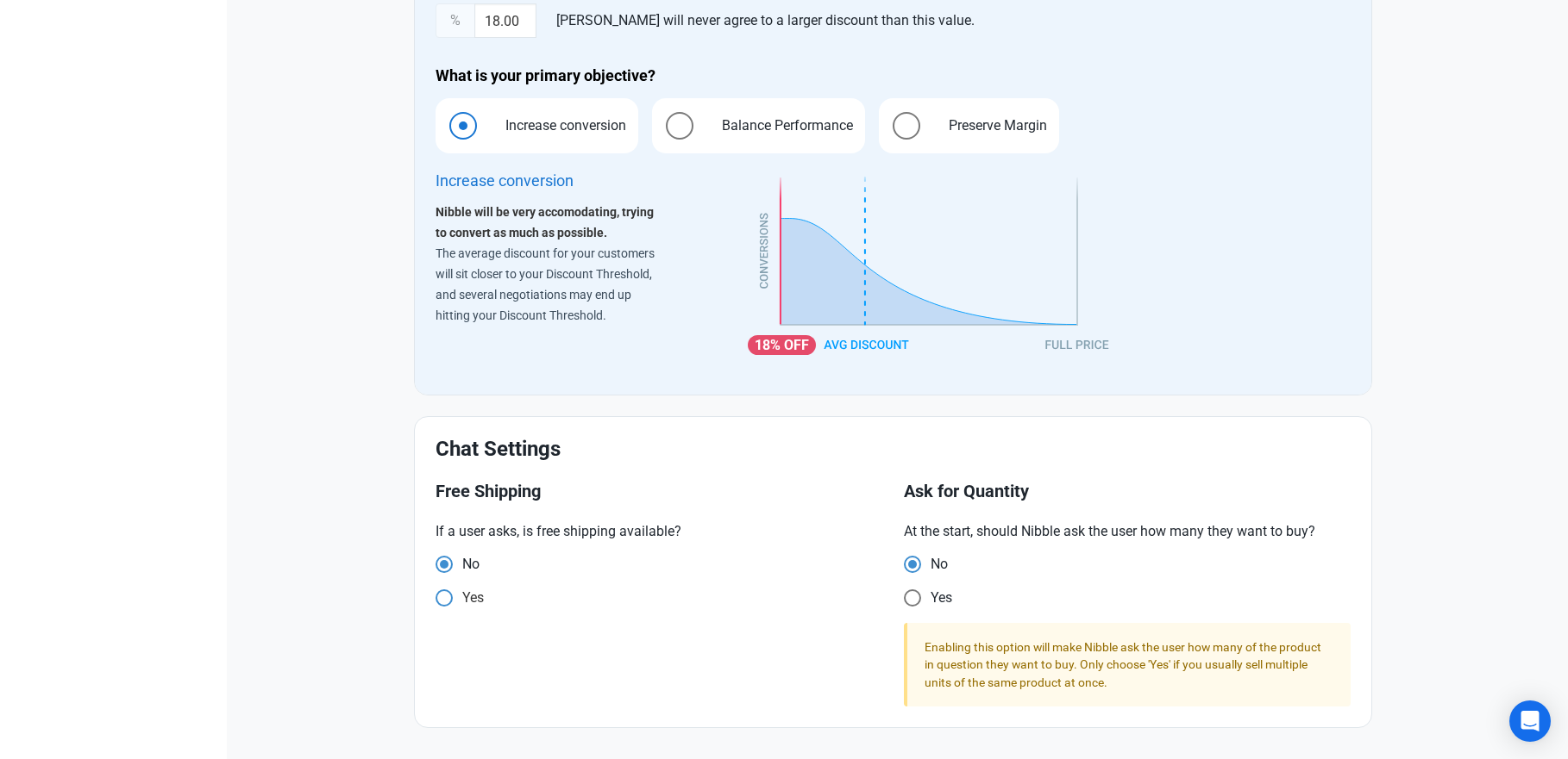
click at [442, 573] on span at bounding box center [444, 565] width 17 height 17
click at [442, 570] on input "Yes" at bounding box center [441, 566] width 12 height 12
radio input "true"
click at [442, 567] on span at bounding box center [444, 565] width 17 height 17
click at [442, 567] on input "No" at bounding box center [441, 566] width 12 height 12
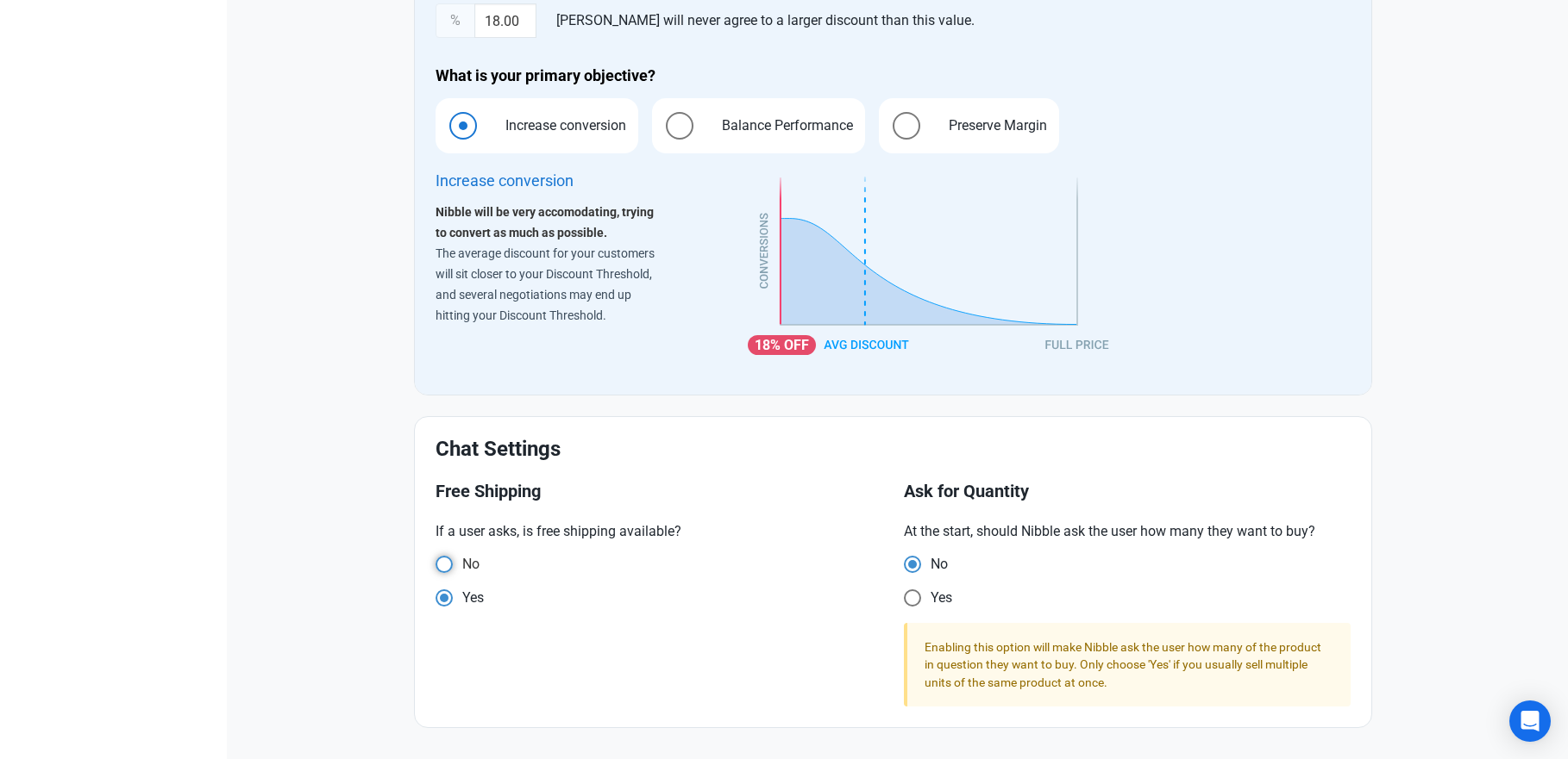
radio input "true"
radio input "false"
drag, startPoint x: 908, startPoint y: 598, endPoint x: 923, endPoint y: 597, distance: 15.0
click at [908, 573] on span at bounding box center [912, 565] width 17 height 17
click at [908, 570] on input "Yes" at bounding box center [909, 566] width 12 height 12
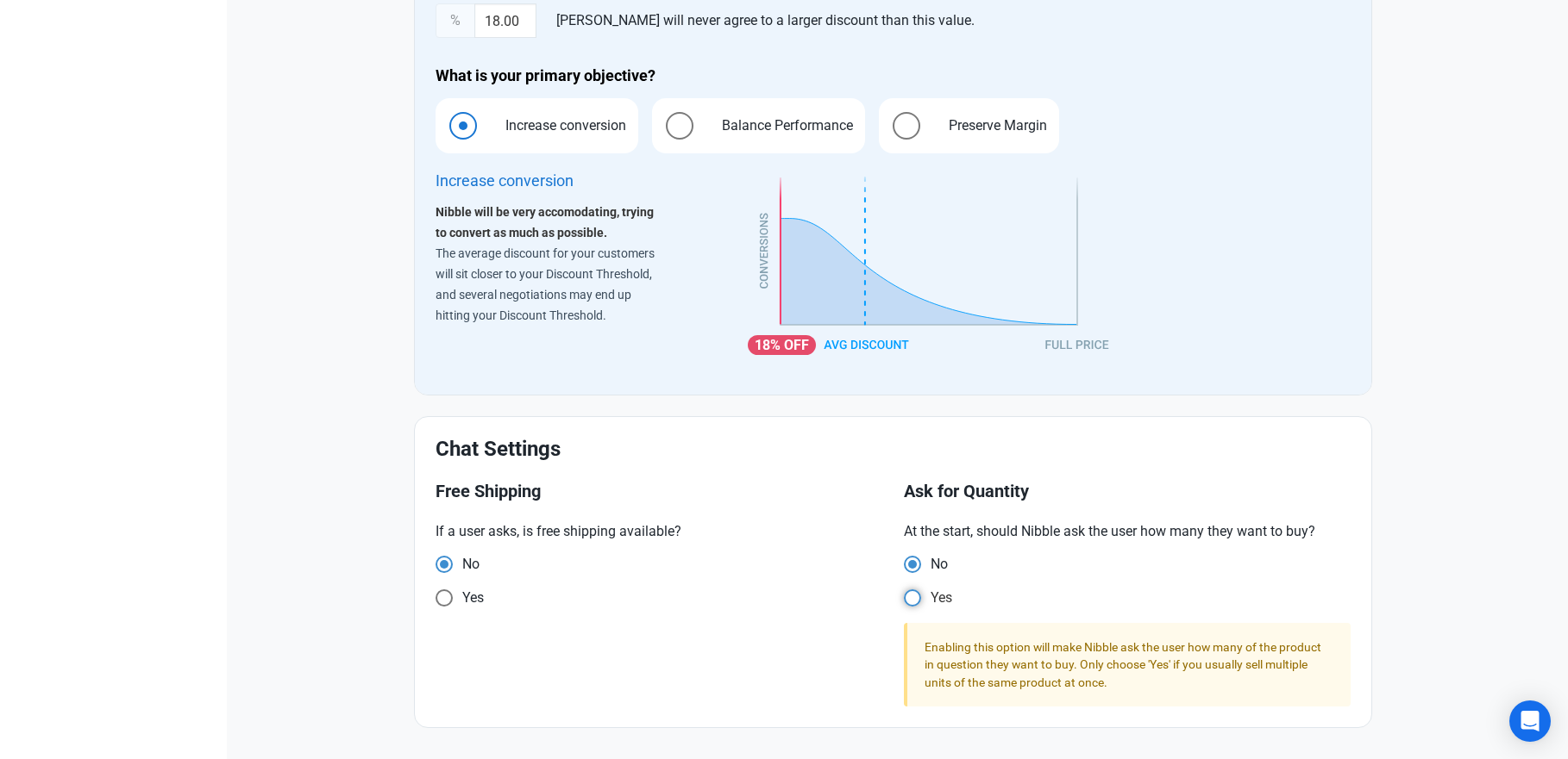
radio input "true"
radio input "false"
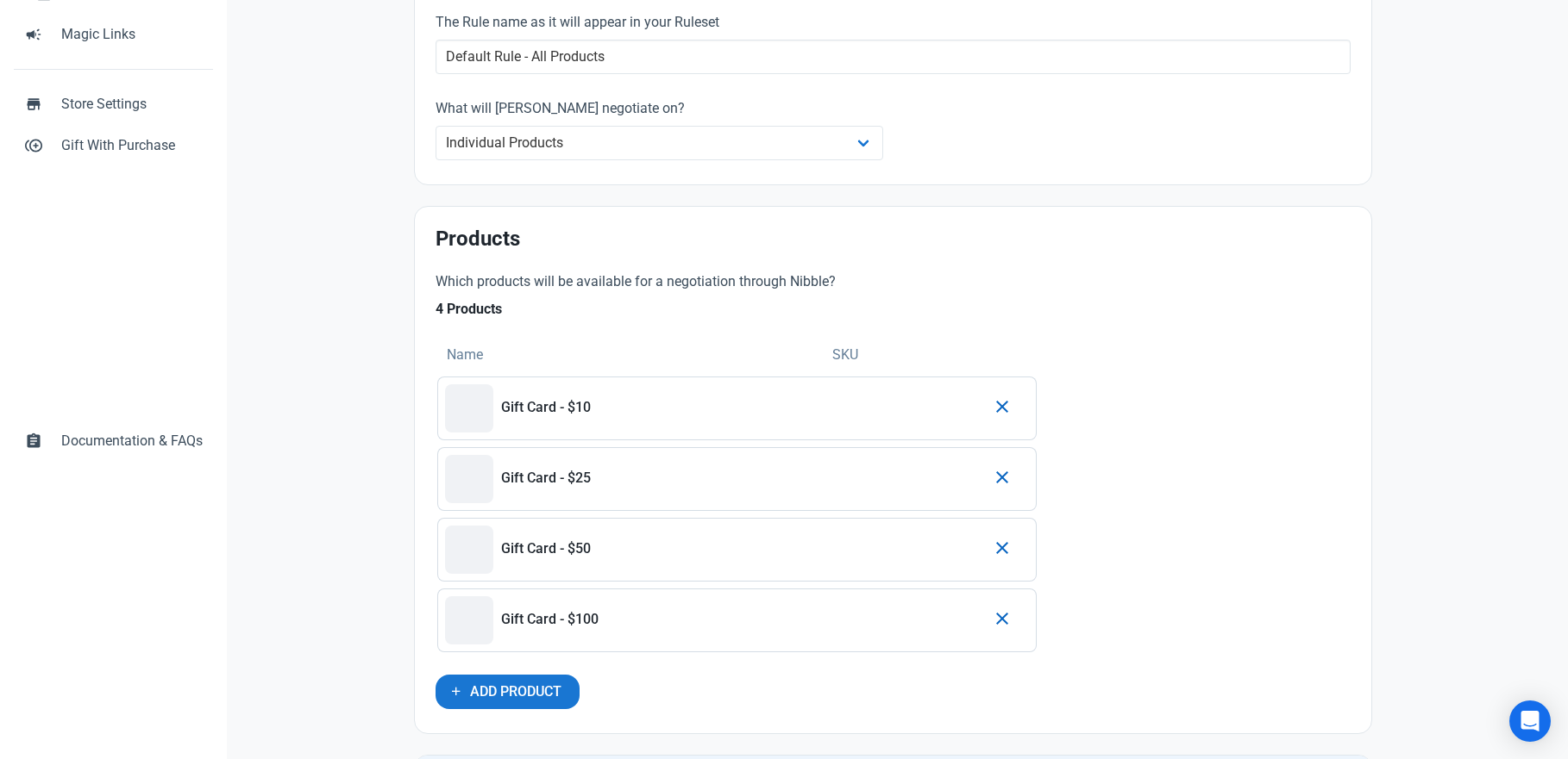
scroll to position [0, 0]
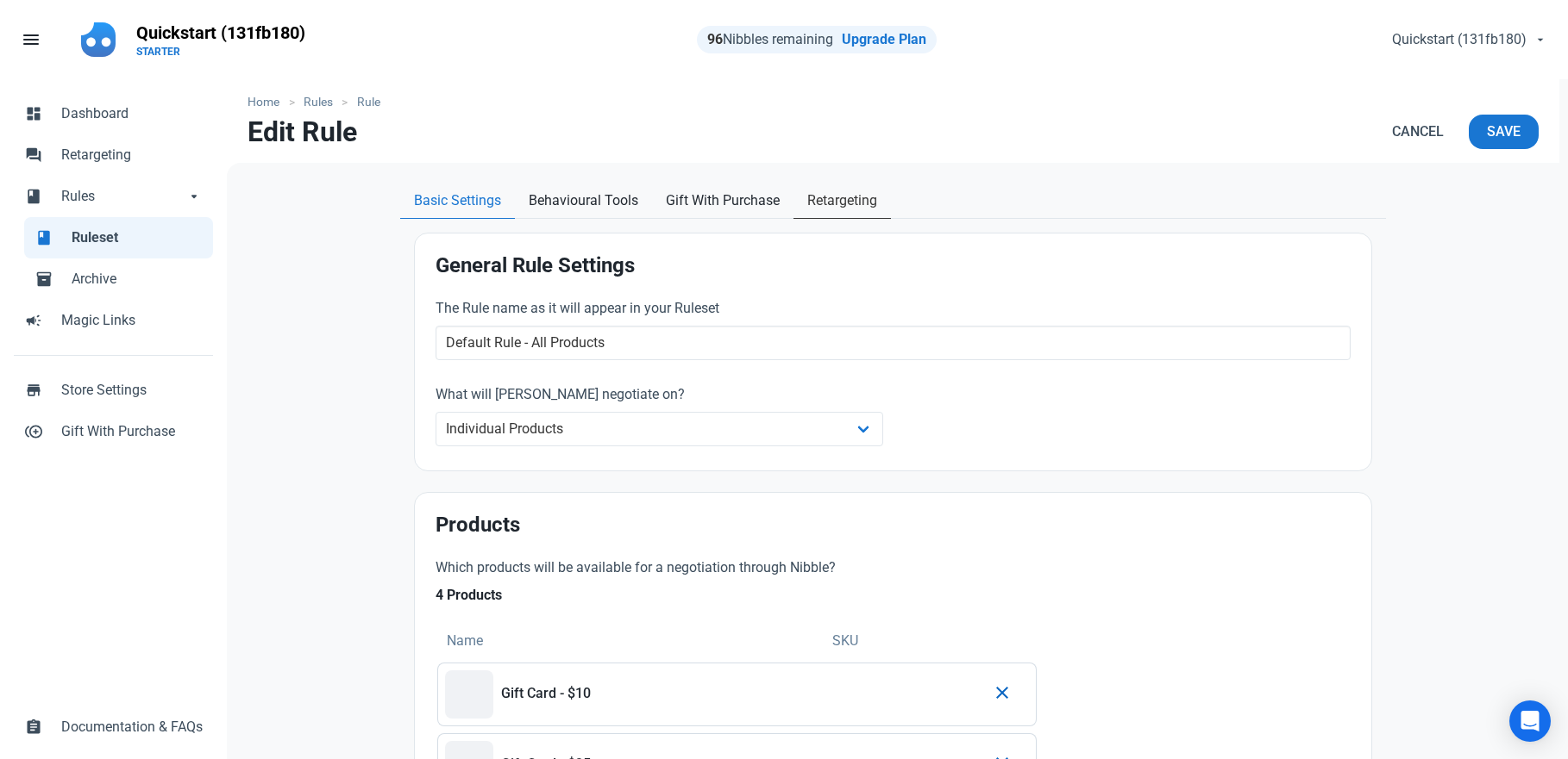
click at [836, 190] on span "Retargeting" at bounding box center [842, 200] width 70 height 20
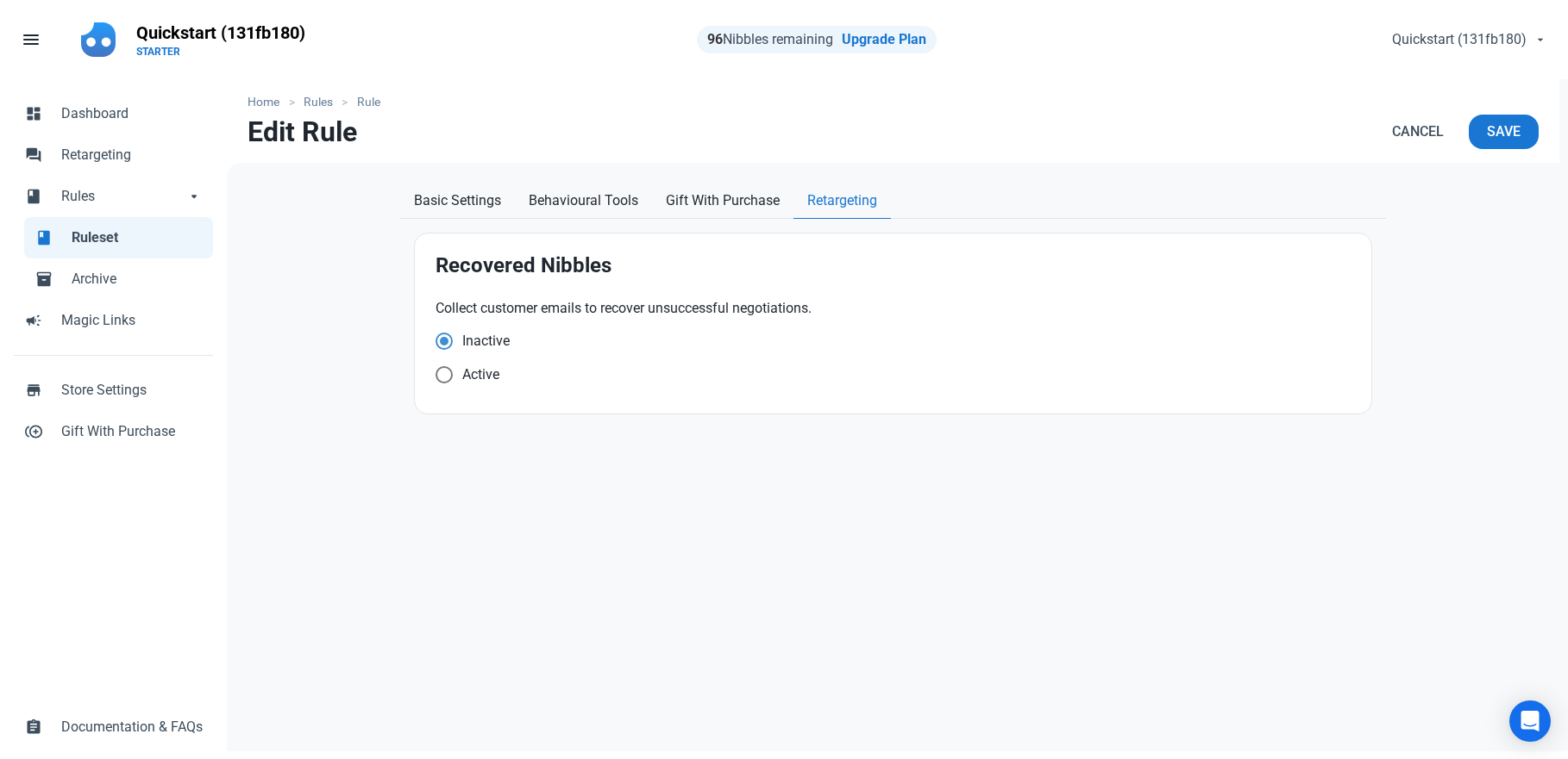
click at [499, 383] on div "Active" at bounding box center [893, 378] width 915 height 23
click at [476, 350] on span "Active" at bounding box center [481, 341] width 57 height 17
click at [447, 346] on input "Active" at bounding box center [441, 341] width 12 height 12
radio input "true"
click at [480, 335] on span "Inactive" at bounding box center [481, 341] width 57 height 17
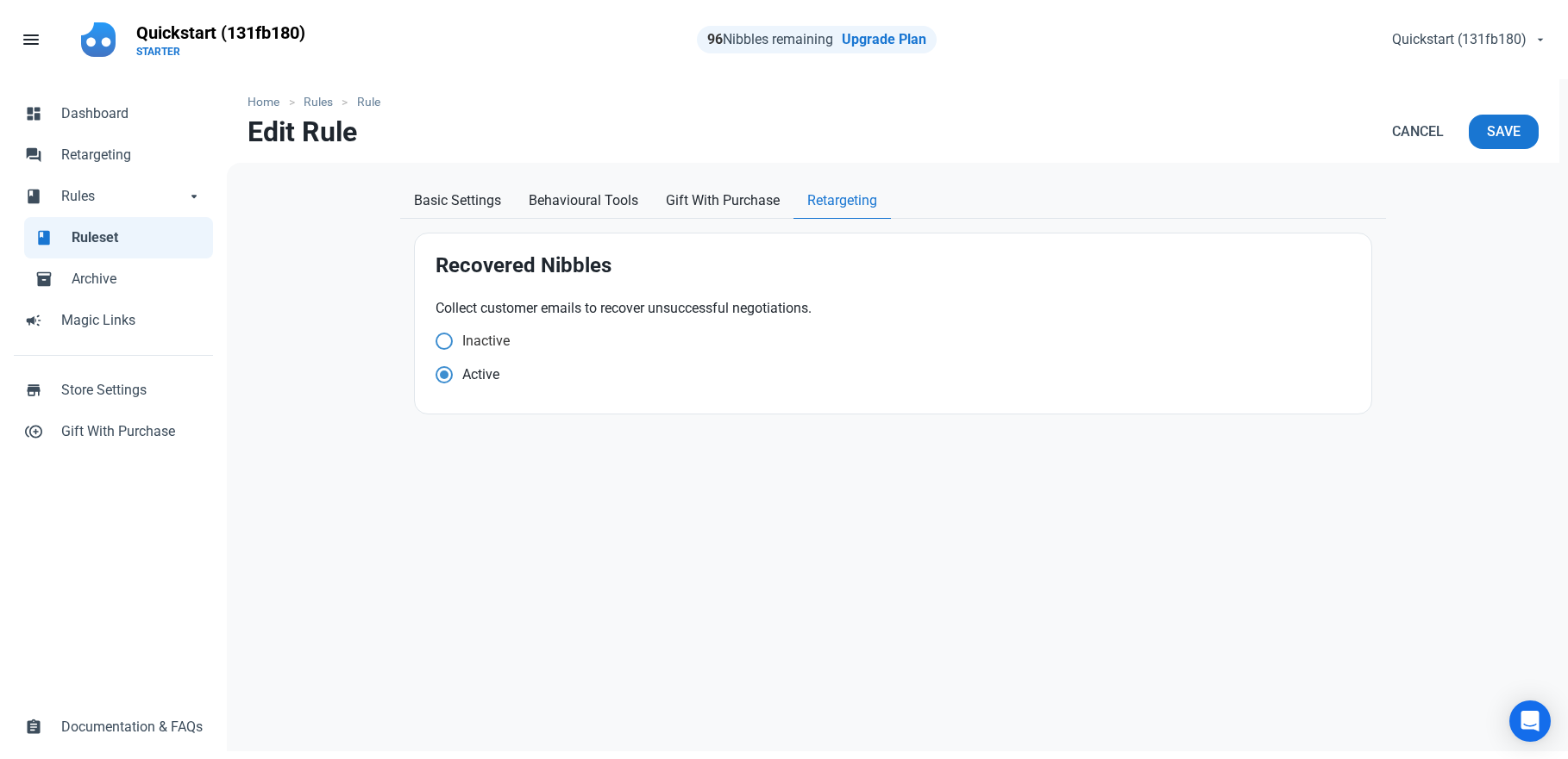
click at [447, 336] on input "Inactive" at bounding box center [441, 341] width 12 height 12
radio input "true"
radio input "false"
click at [708, 181] on div "Home Rules Rule Edit Rule Cancel Save Basic Settings Behavioural Tools Gift Wit…" at bounding box center [892, 421] width 1332 height 683
click at [718, 202] on span "Gift With Purchase" at bounding box center [723, 200] width 114 height 20
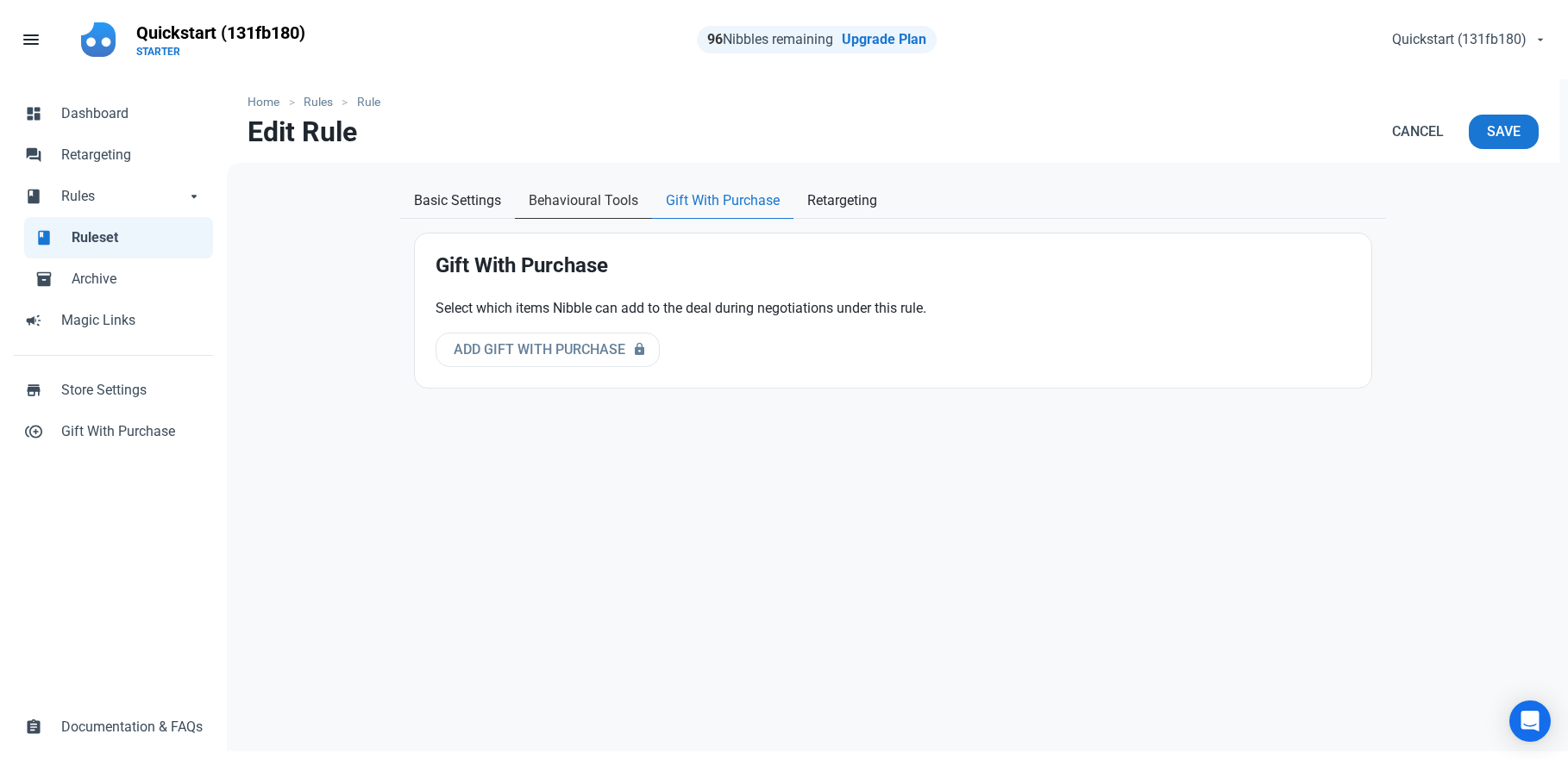
click at [590, 200] on span "Behavioural Tools" at bounding box center [582, 200] width 109 height 20
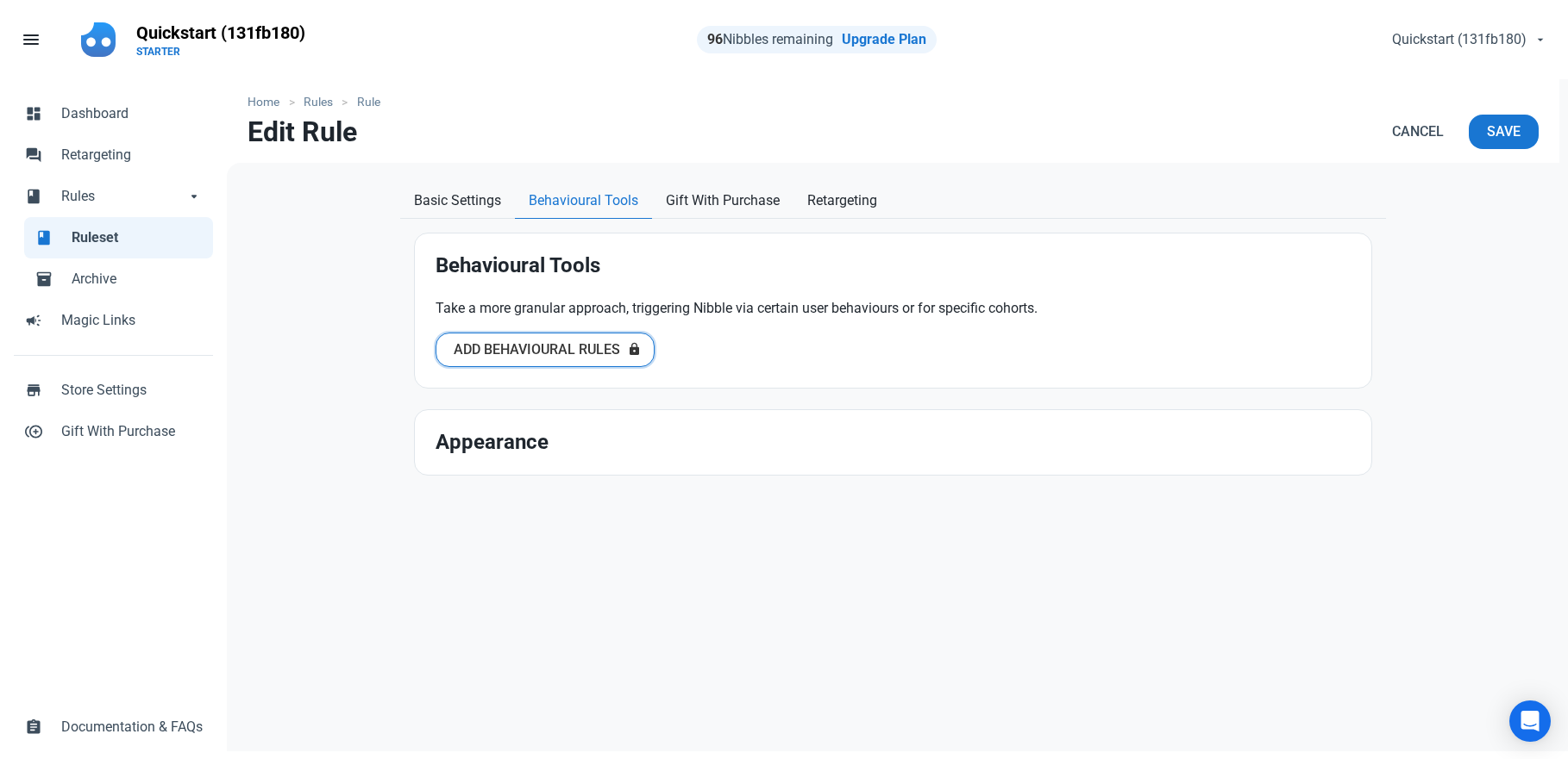
click at [577, 343] on span "Add Behavioural Rules" at bounding box center [537, 349] width 166 height 20
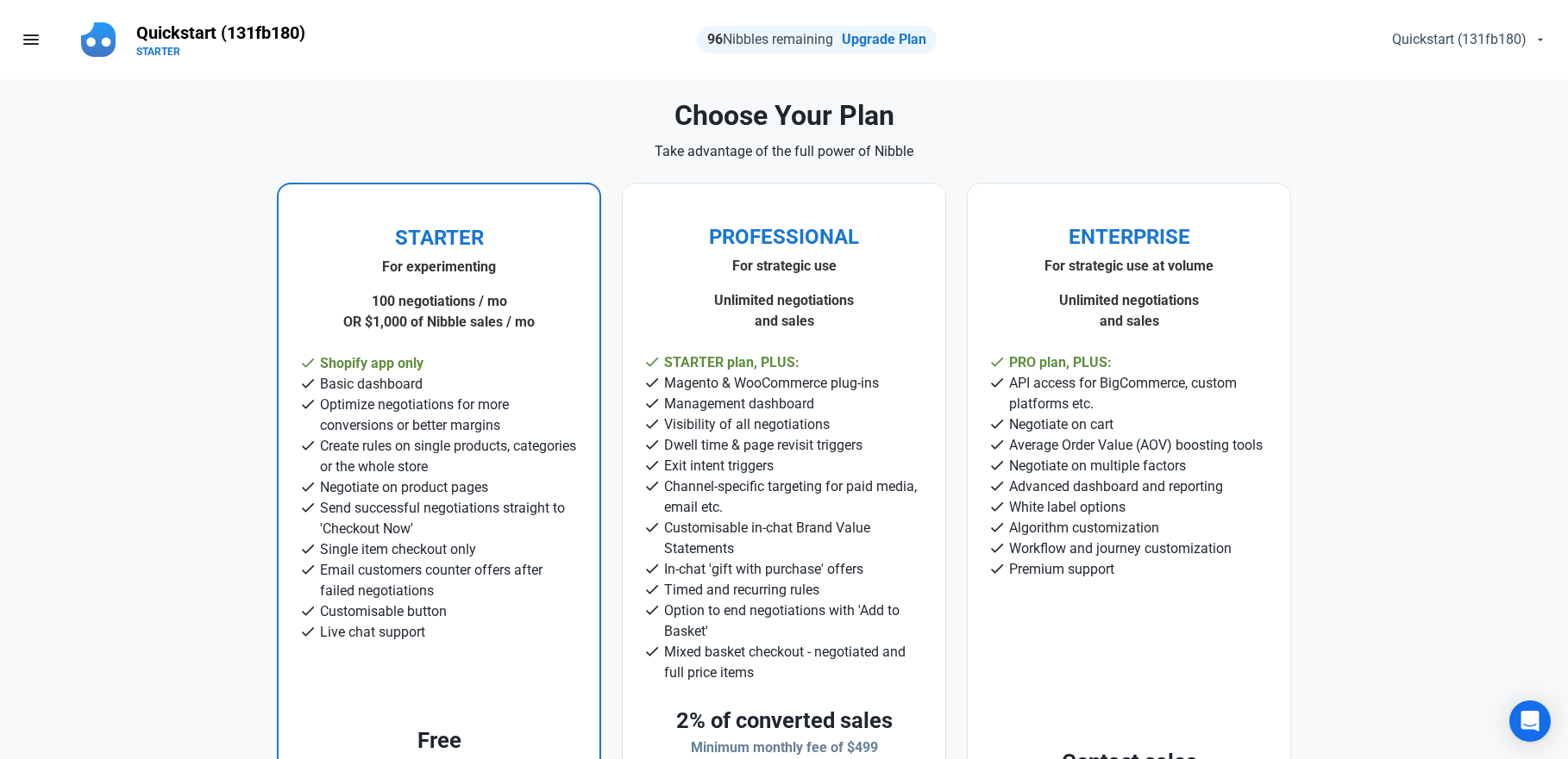
select select "product"
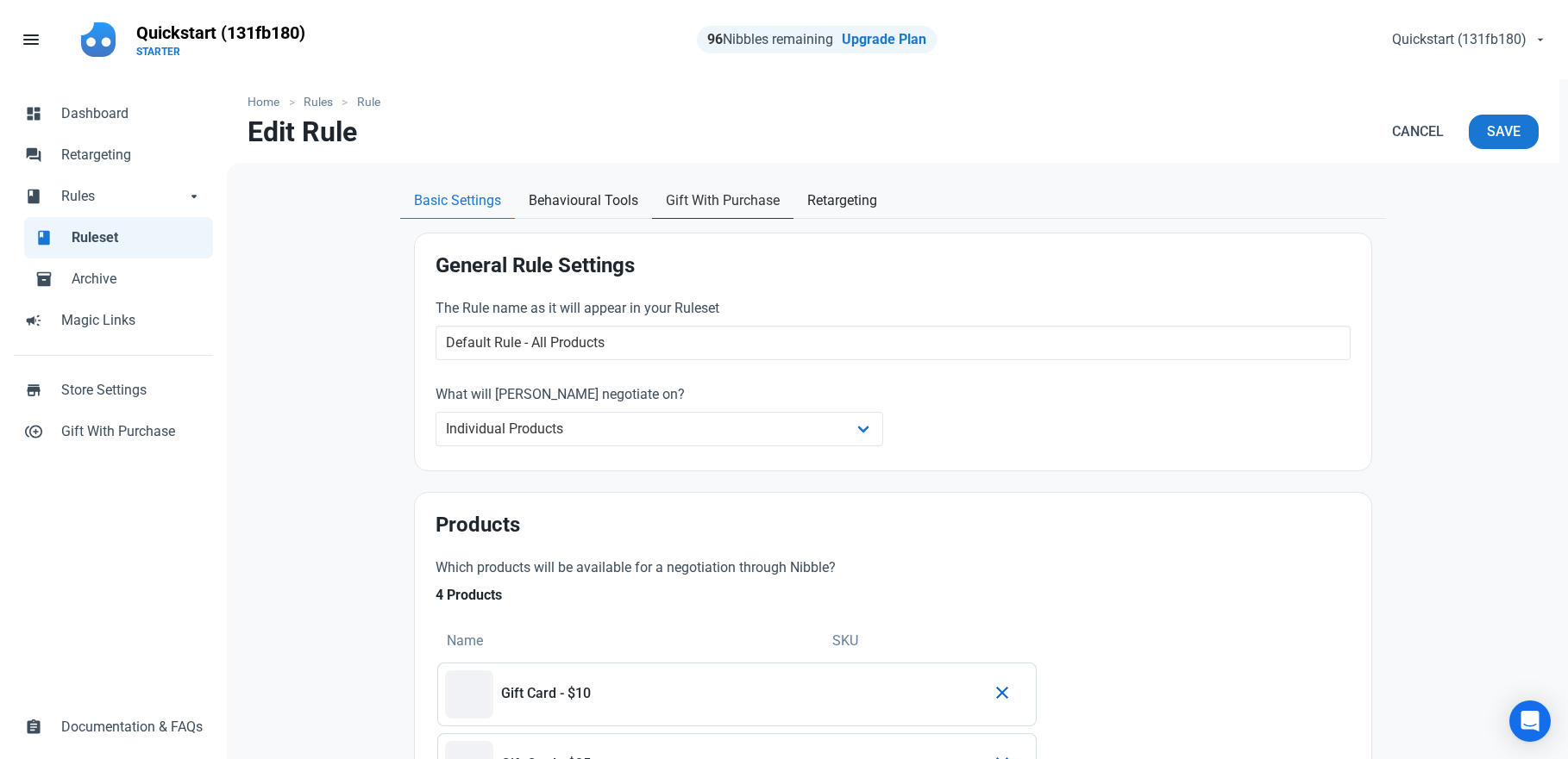
click at [735, 200] on span "Gift With Purchase" at bounding box center [723, 200] width 114 height 20
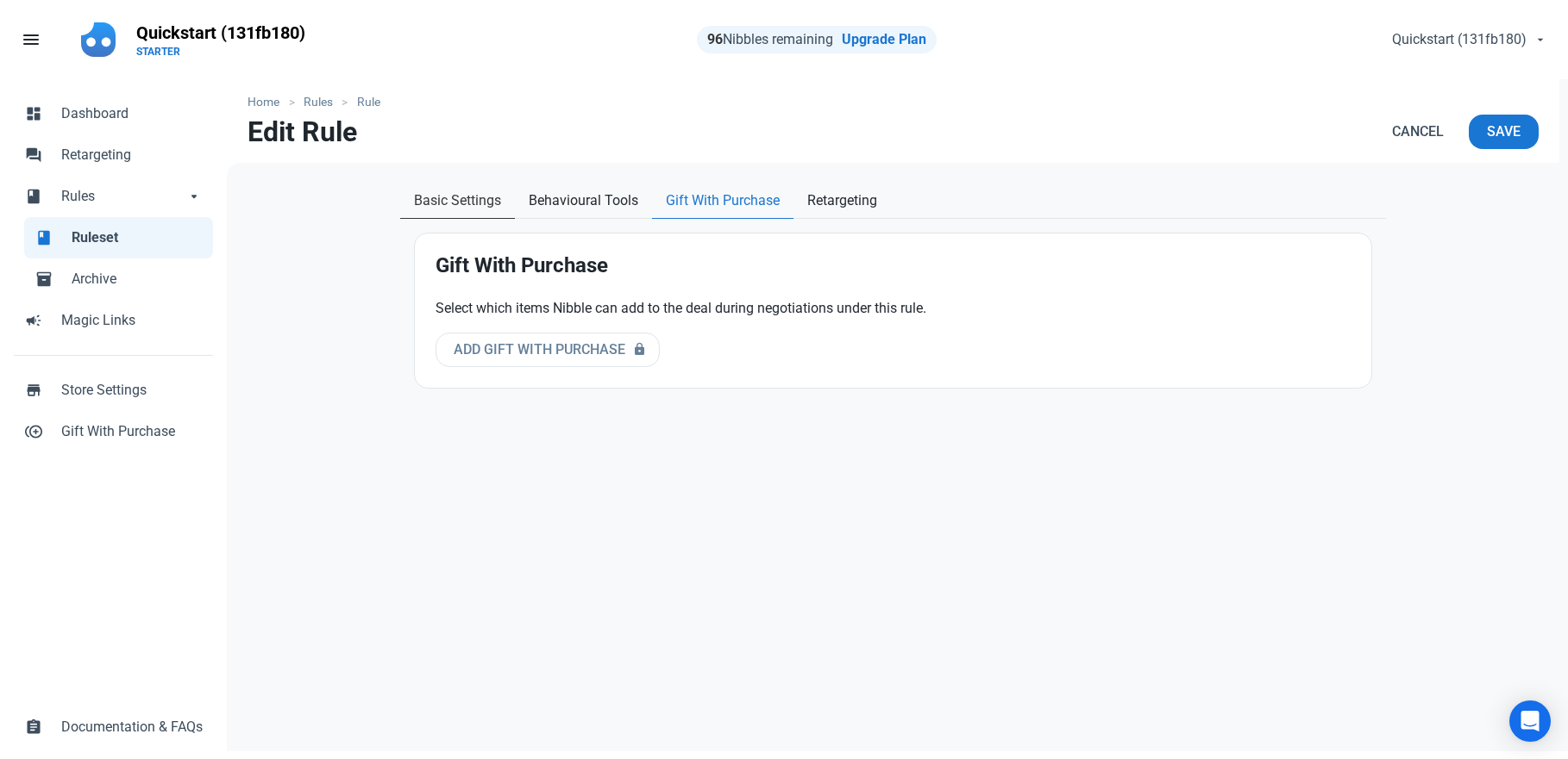
click at [426, 198] on span "Basic Settings" at bounding box center [458, 200] width 87 height 20
